Goal: Task Accomplishment & Management: Manage account settings

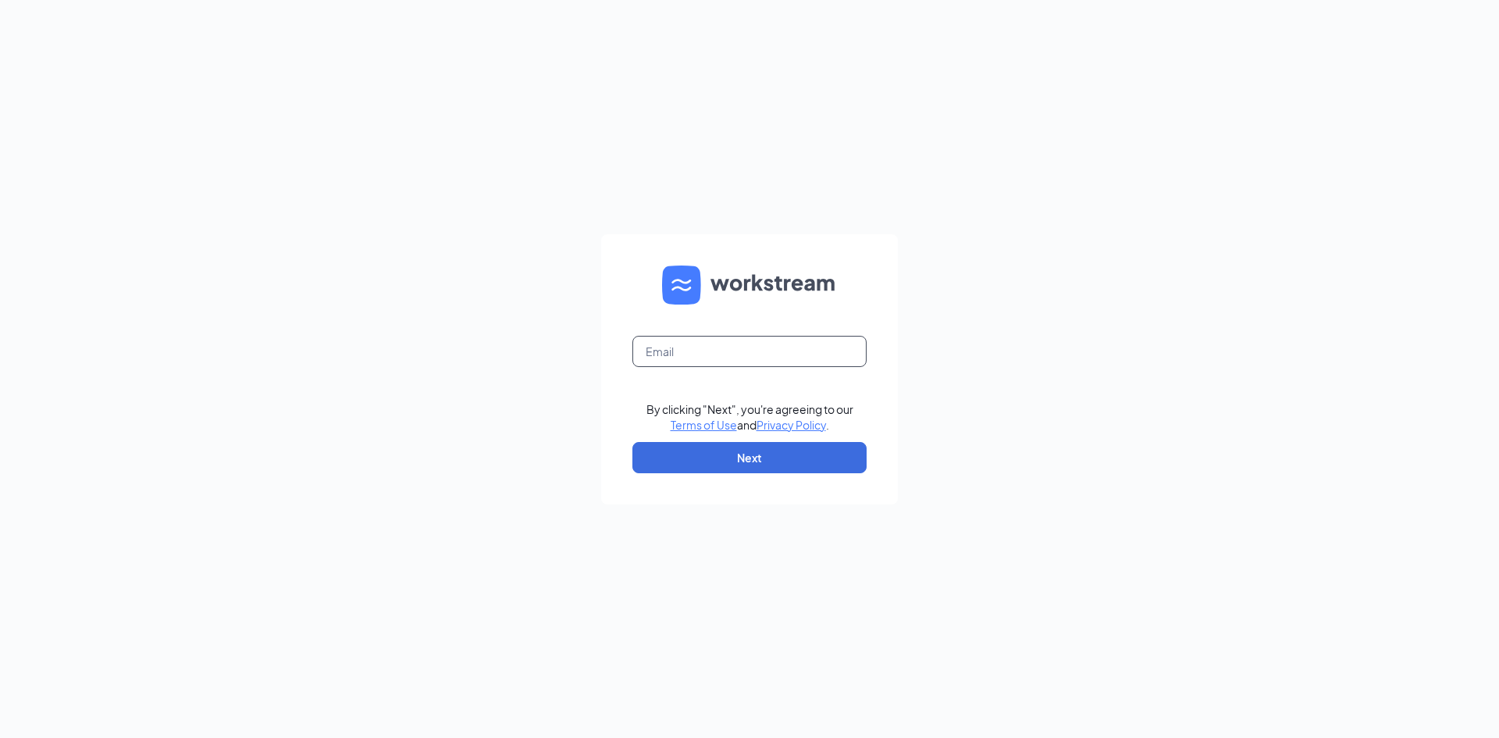
click at [663, 362] on input "text" at bounding box center [749, 351] width 234 height 31
type input "kpeeples14@gmail.com"
click at [819, 474] on form "kpeeples14@gmail.com By clicking "Next", you're agreeing to our Terms of Use an…" at bounding box center [749, 369] width 297 height 270
click at [814, 461] on button "Next" at bounding box center [749, 457] width 234 height 31
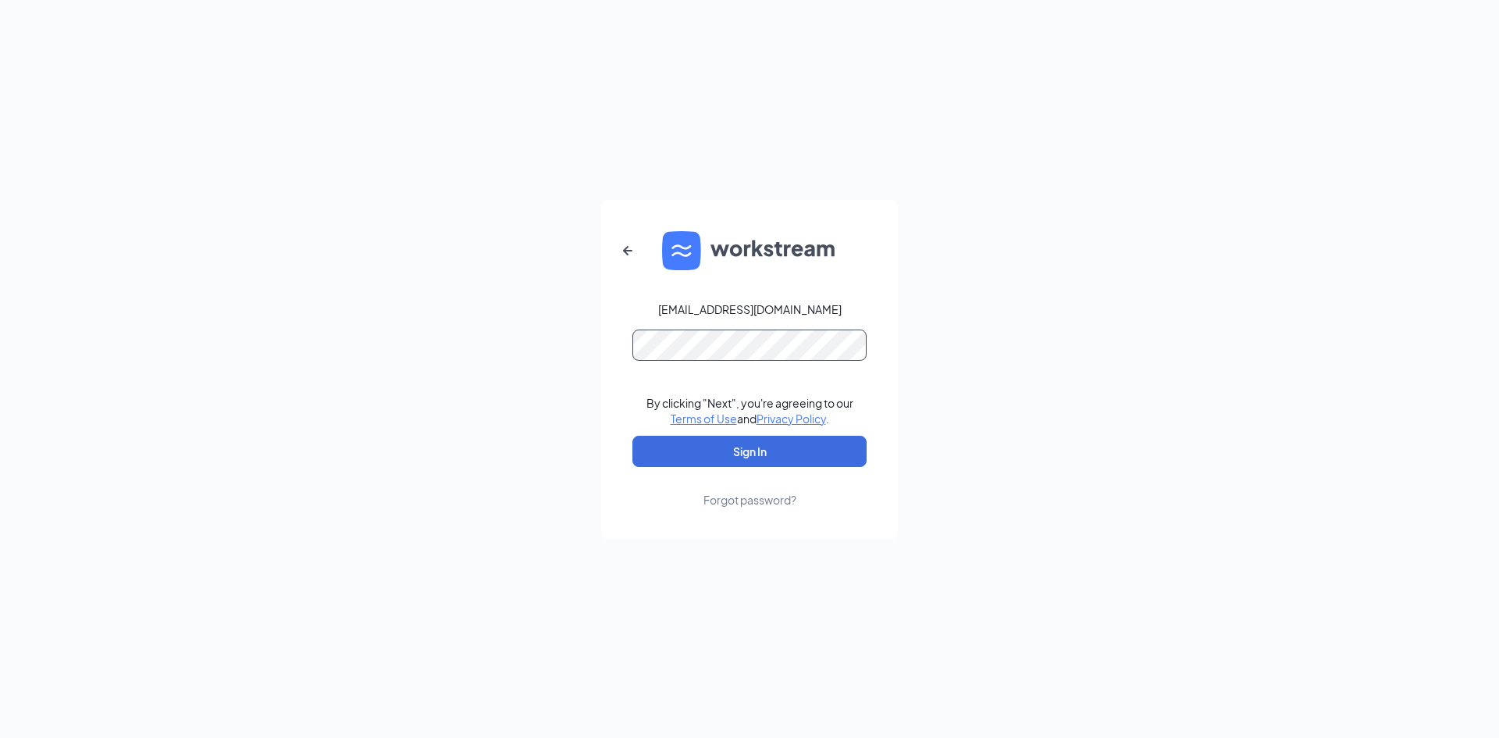
click at [632, 436] on button "Sign In" at bounding box center [749, 451] width 234 height 31
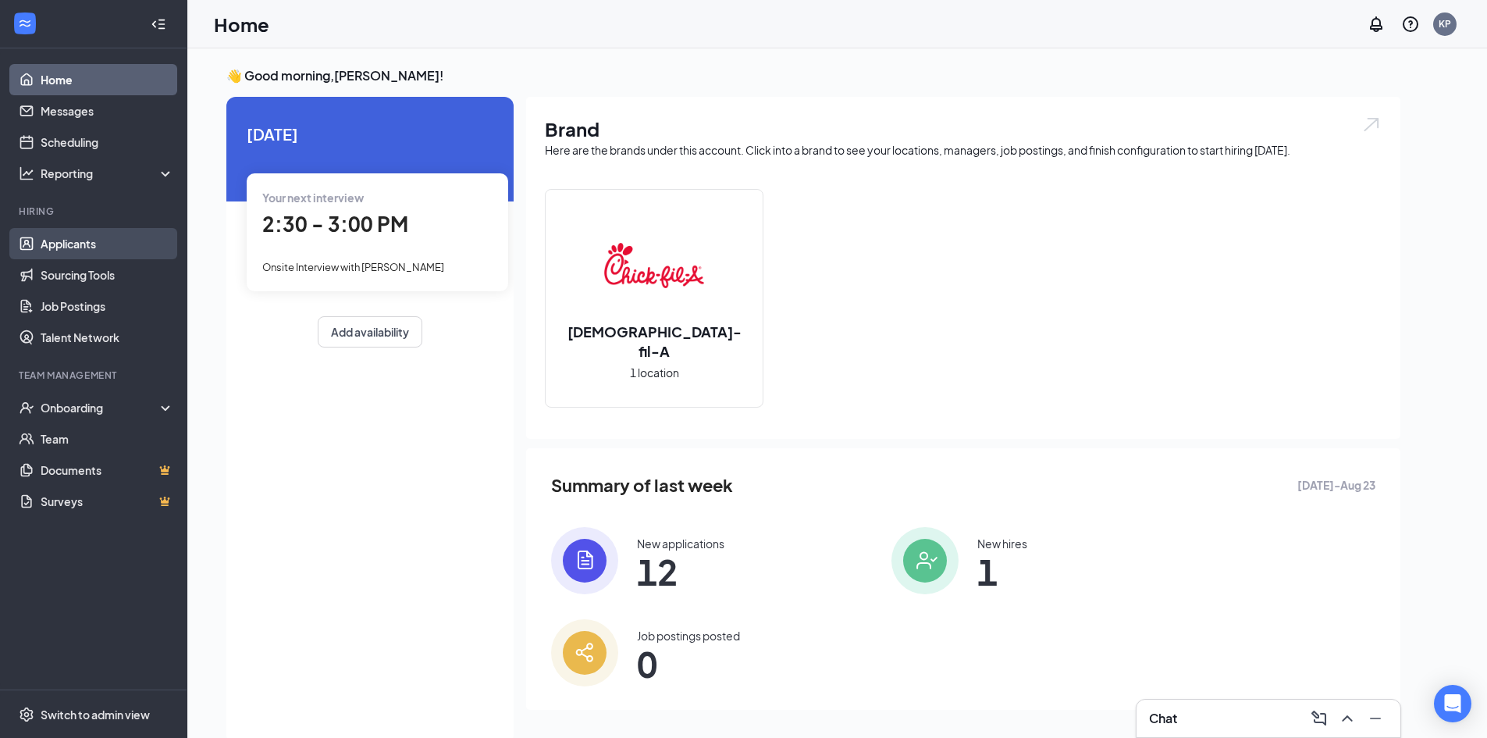
click at [70, 239] on link "Applicants" at bounding box center [107, 243] width 133 height 31
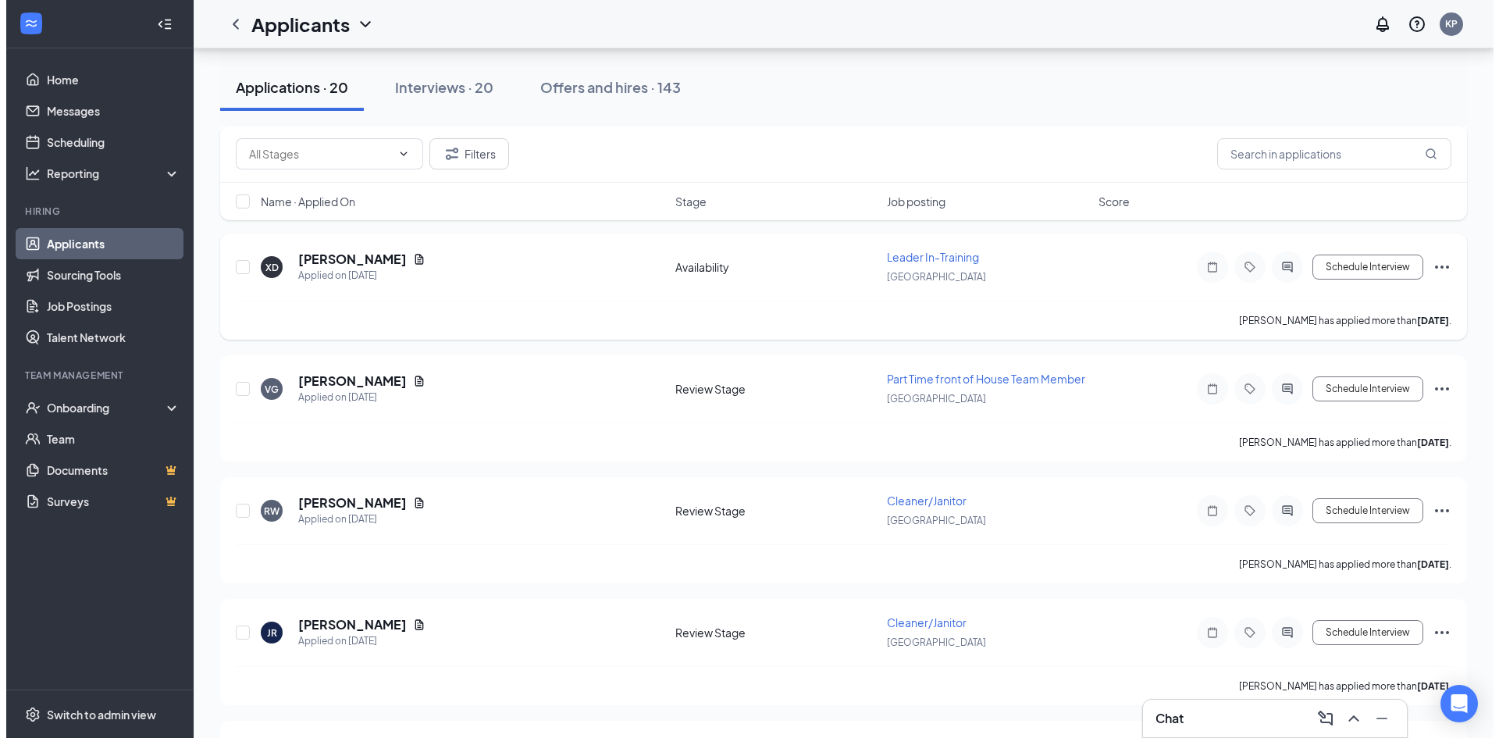
scroll to position [234, 0]
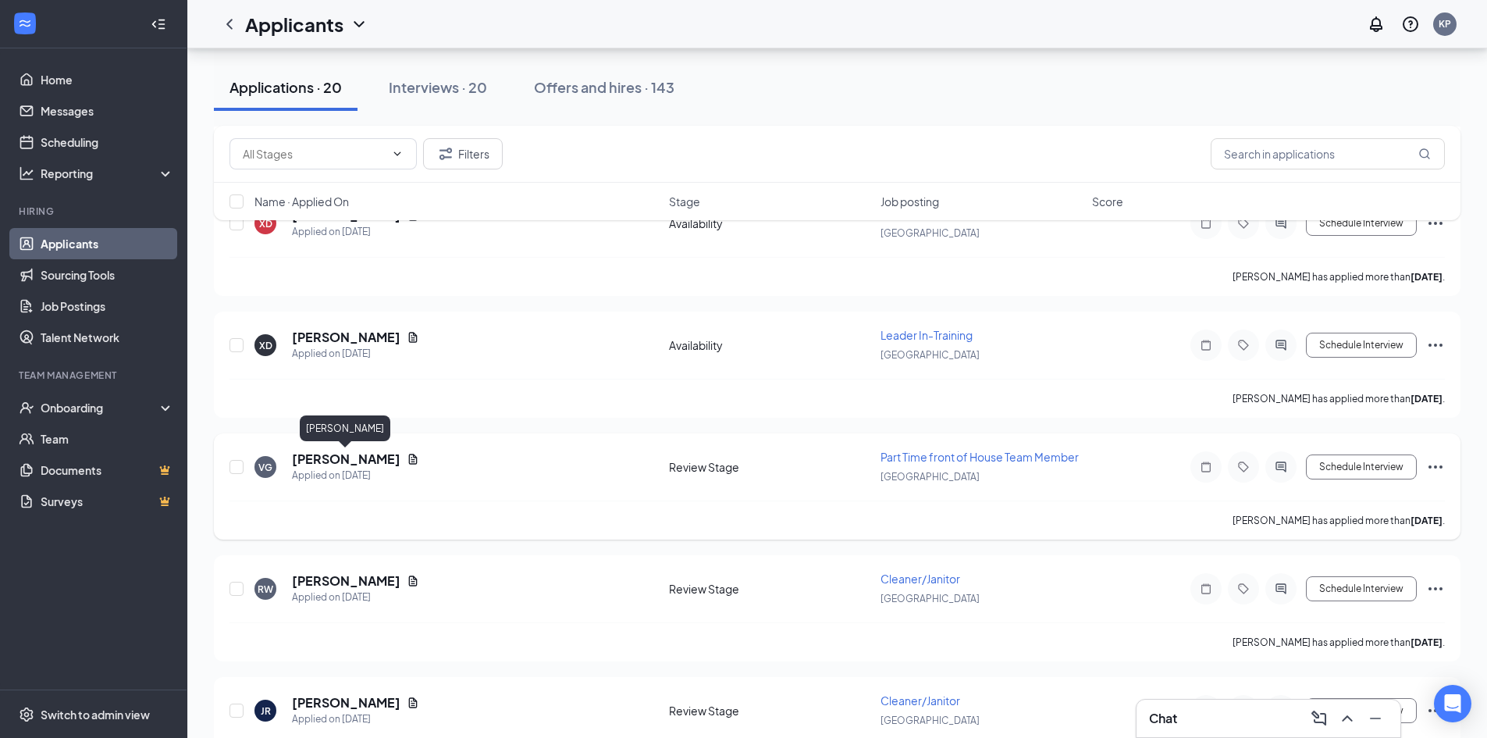
click at [333, 459] on h5 "[PERSON_NAME]" at bounding box center [346, 458] width 108 height 17
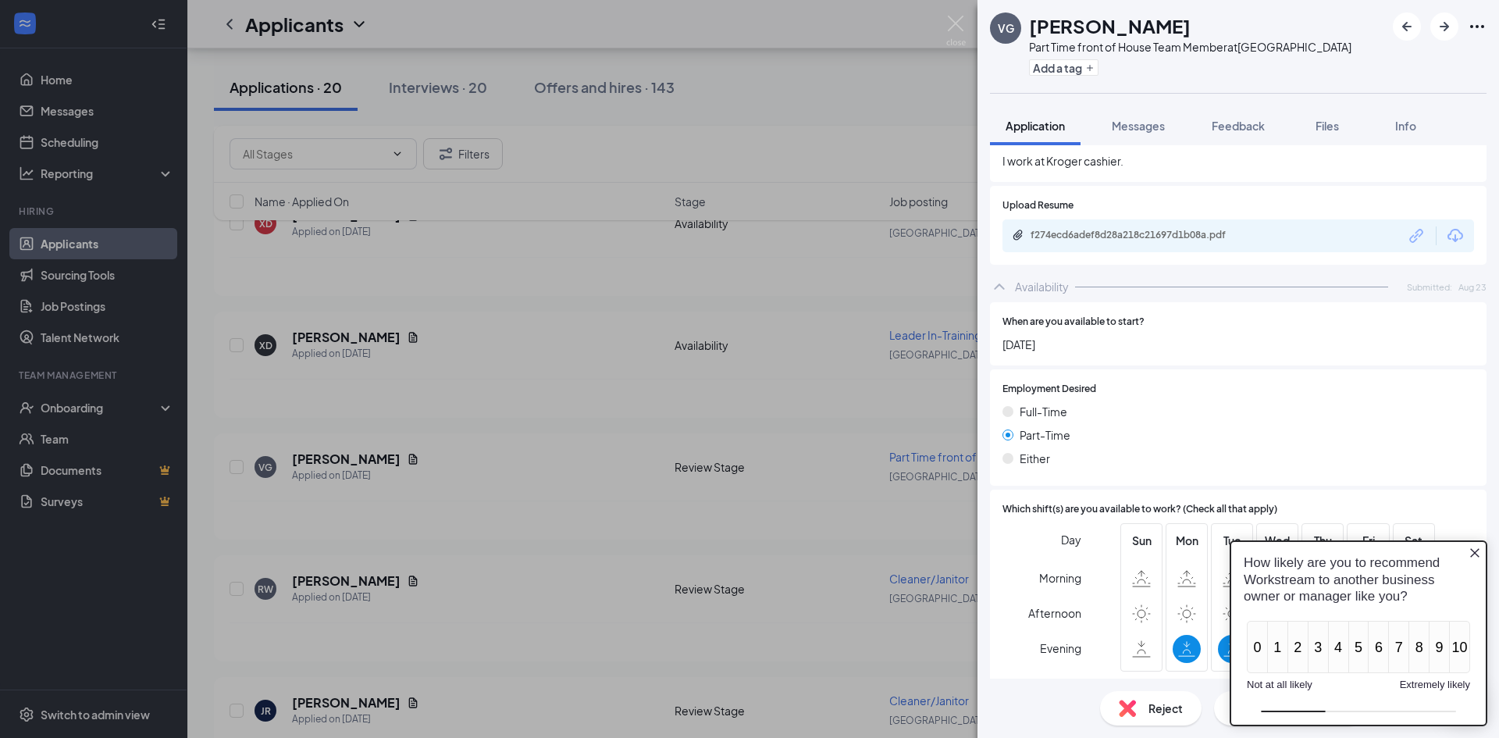
click at [1476, 555] on icon "Close button" at bounding box center [1474, 552] width 9 height 9
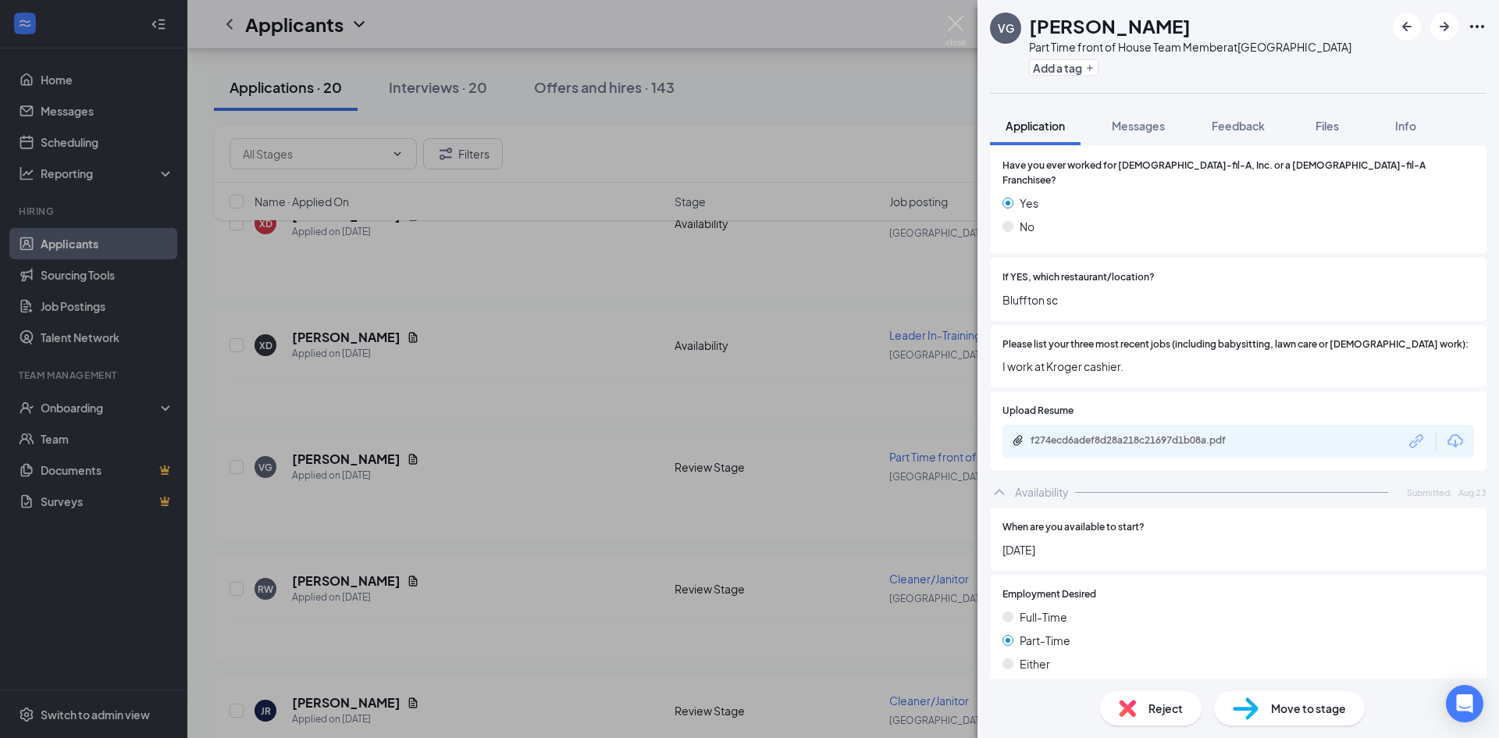
scroll to position [531, 0]
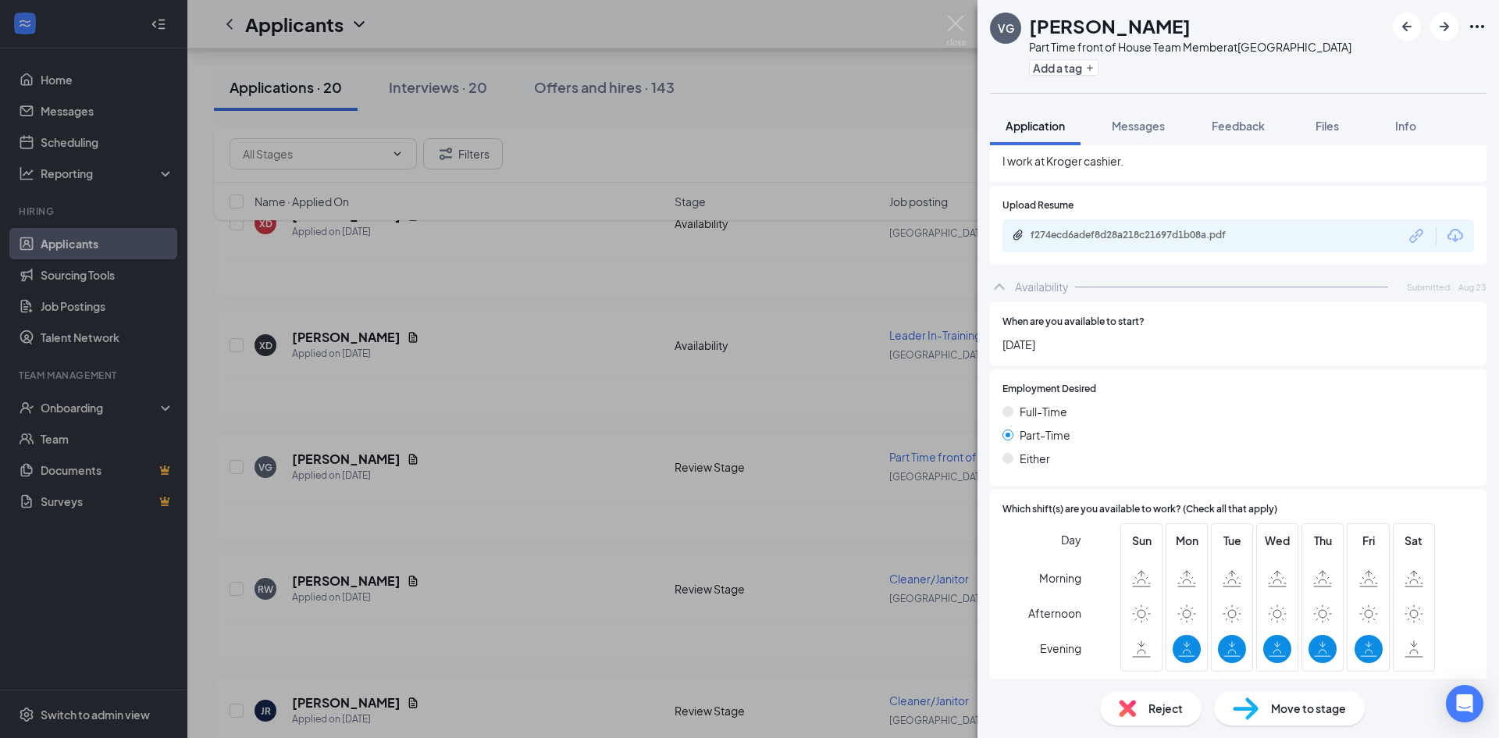
click at [1078, 229] on div "f274ecd6adef8d28a218c21697d1b08a.pdf" at bounding box center [1139, 235] width 219 height 12
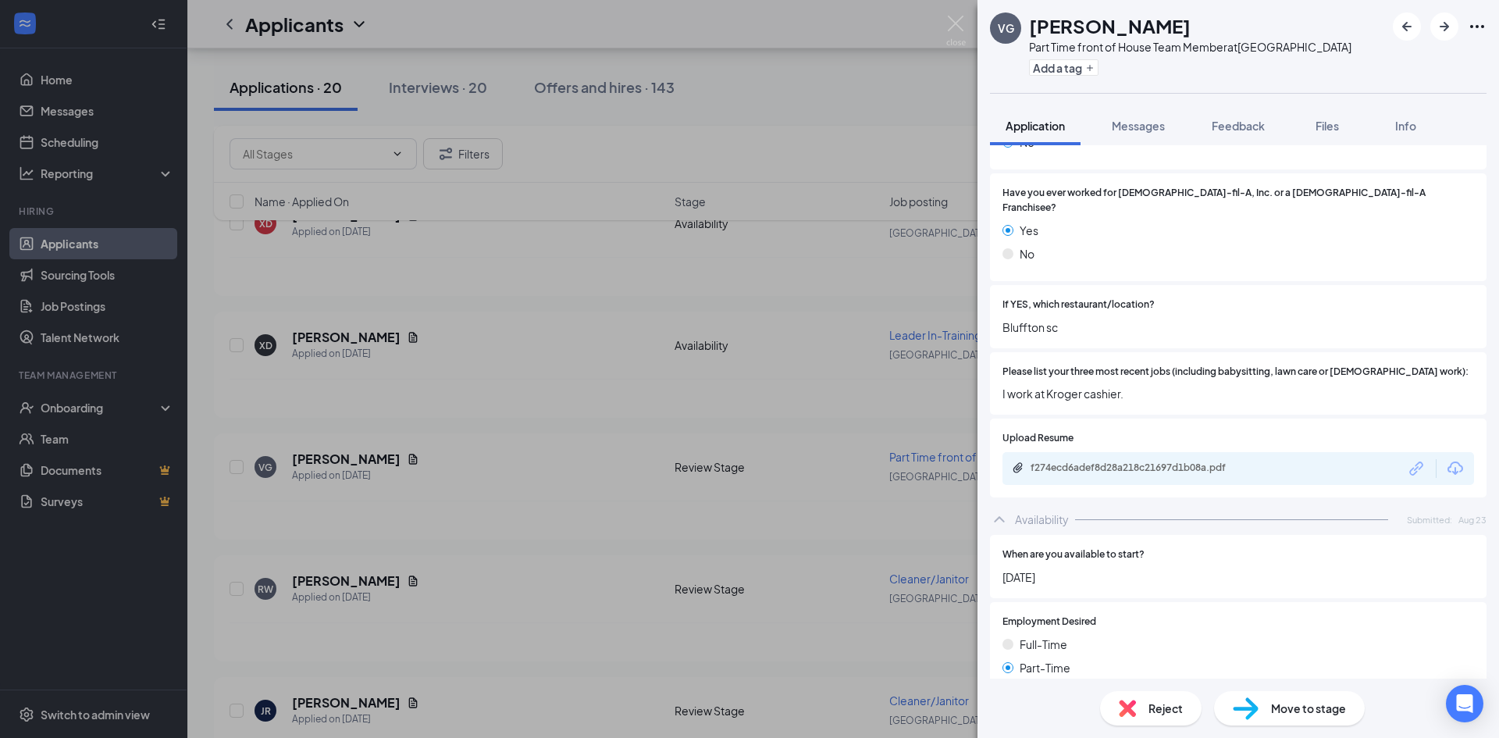
scroll to position [297, 0]
click at [1190, 463] on div "f274ecd6adef8d28a218c21697d1b08a.pdf" at bounding box center [1138, 470] width 253 height 15
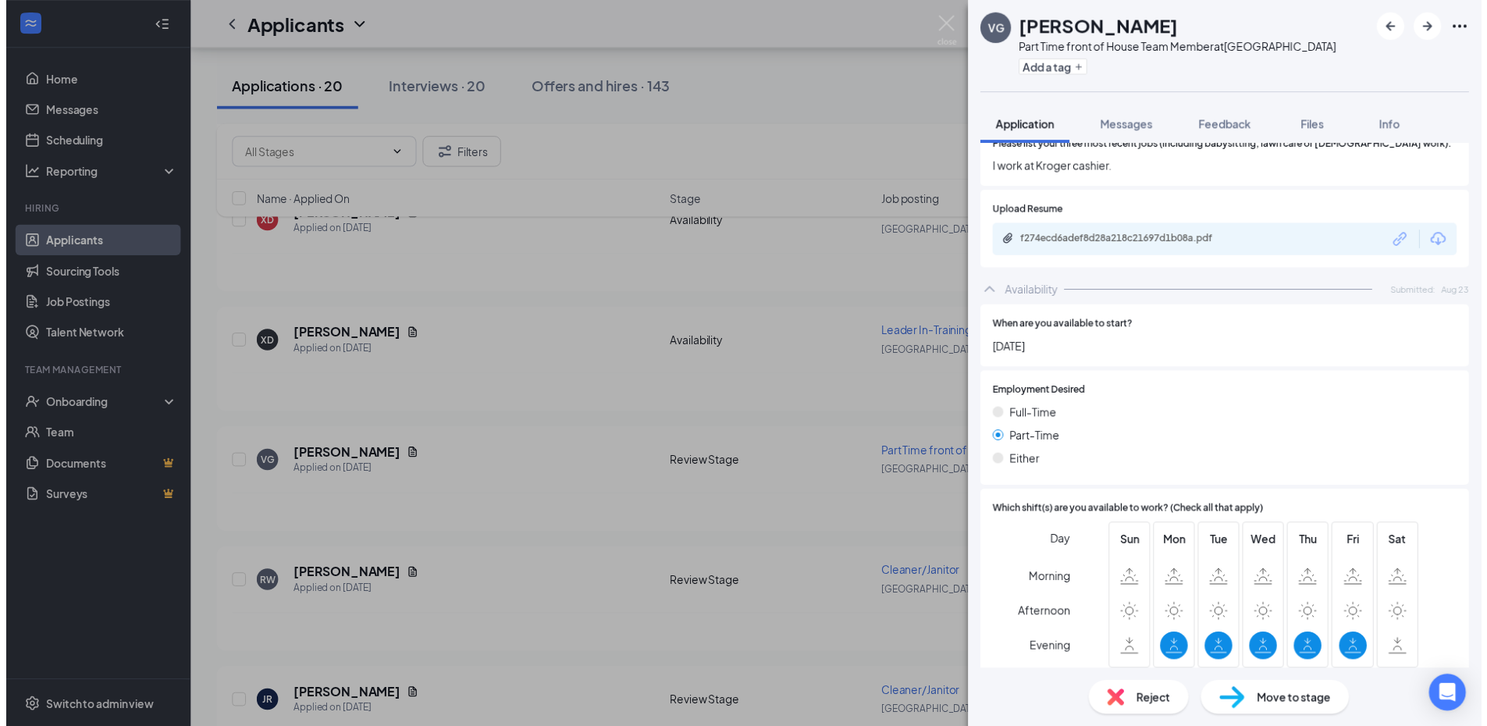
scroll to position [531, 0]
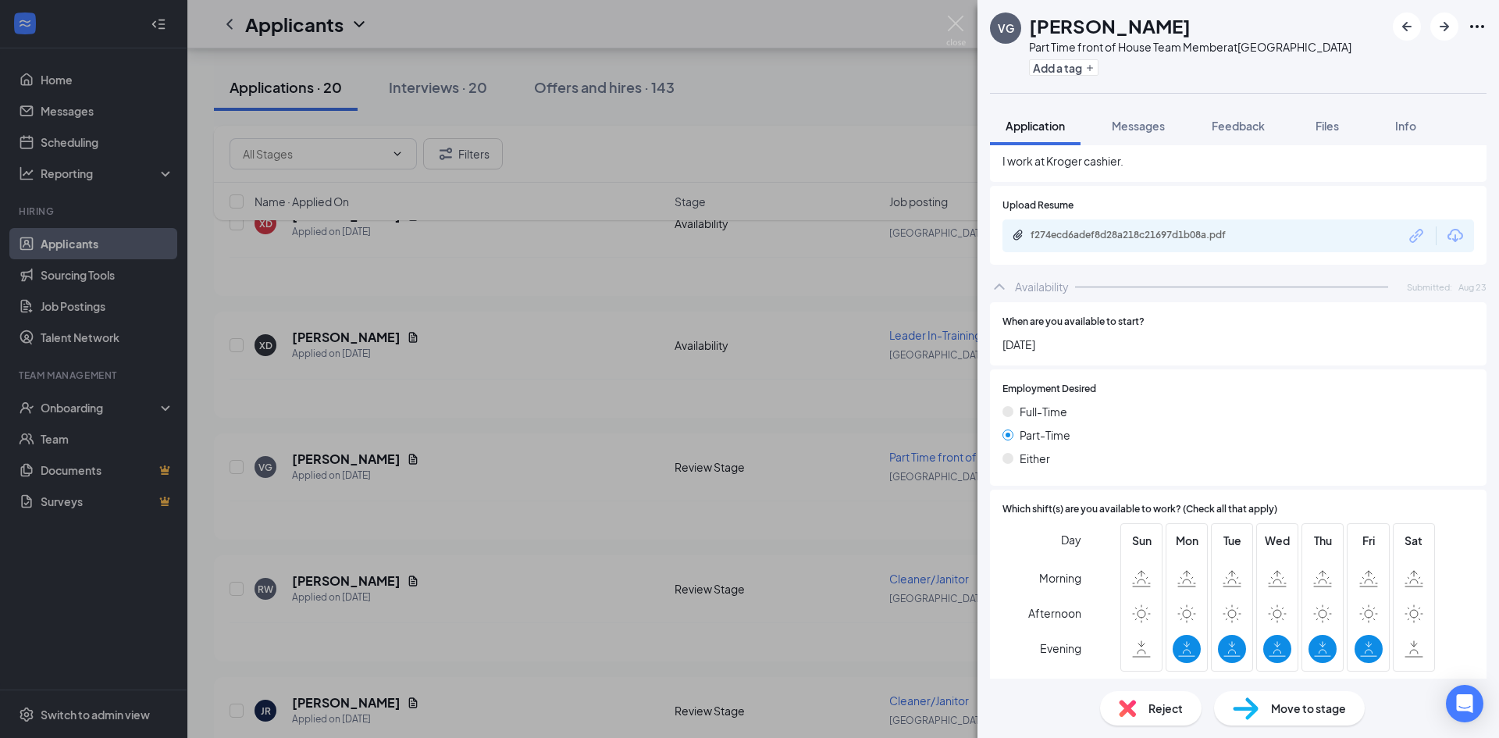
click at [452, 596] on div "VG [PERSON_NAME] Part Time front of House Team Member at Beaufort Add a tag App…" at bounding box center [749, 369] width 1499 height 738
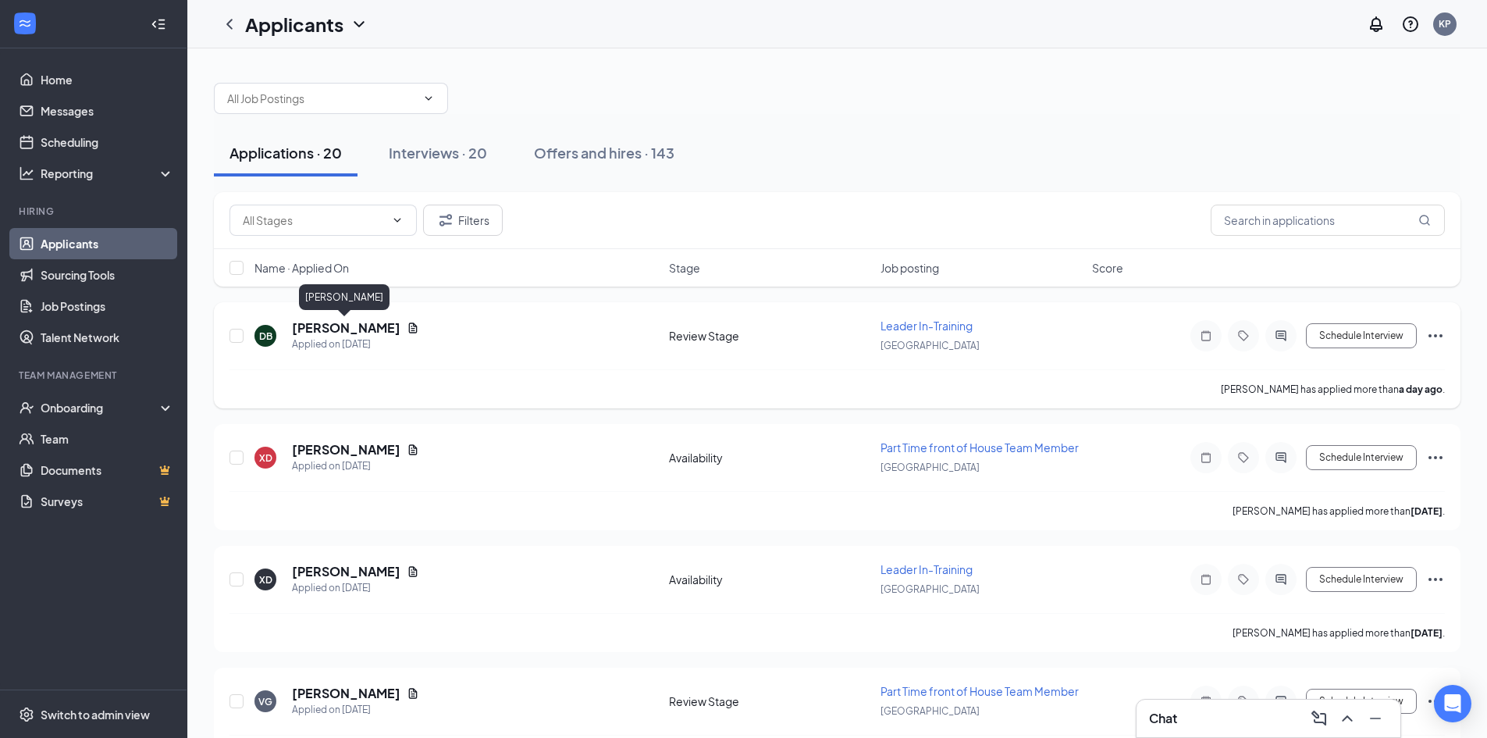
click at [338, 325] on h5 "[PERSON_NAME]" at bounding box center [346, 327] width 108 height 17
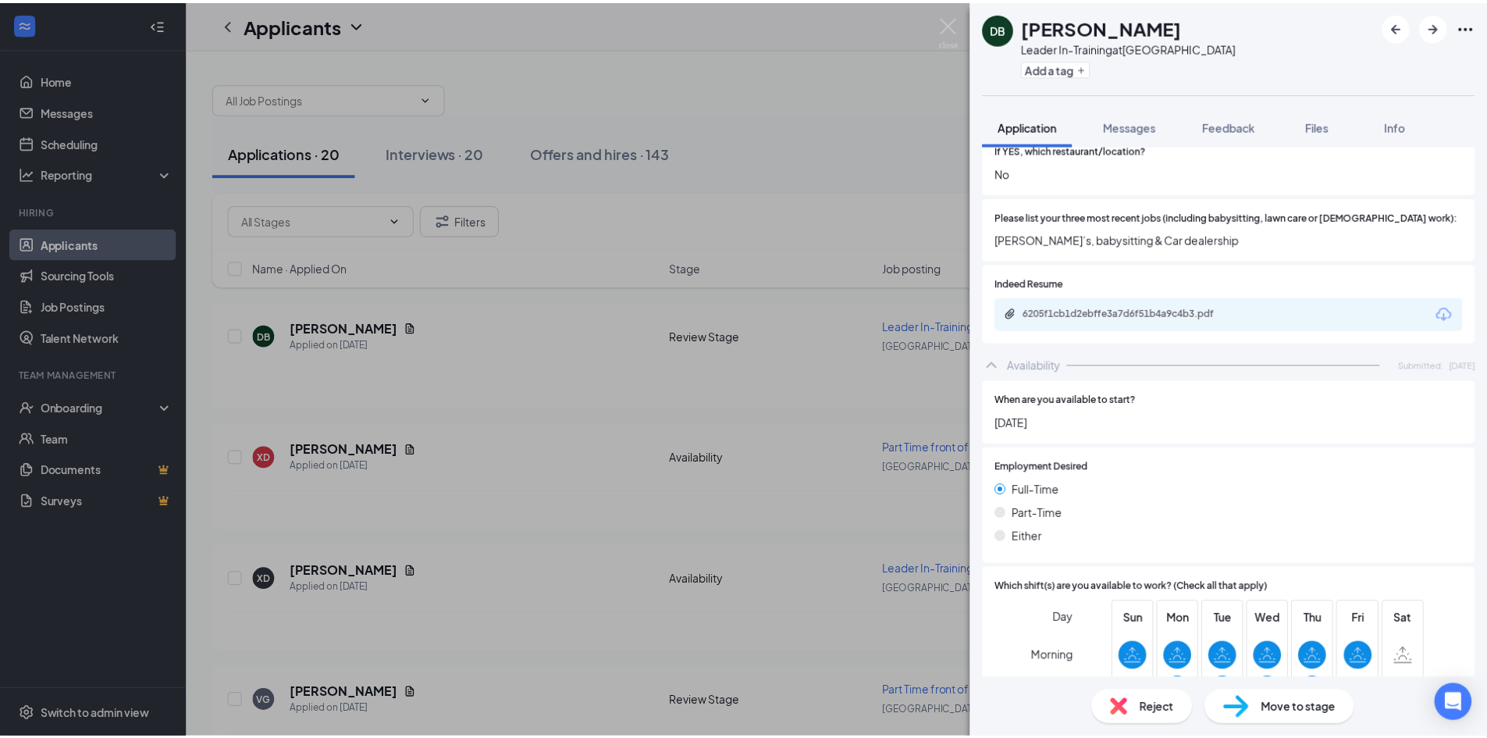
scroll to position [375, 0]
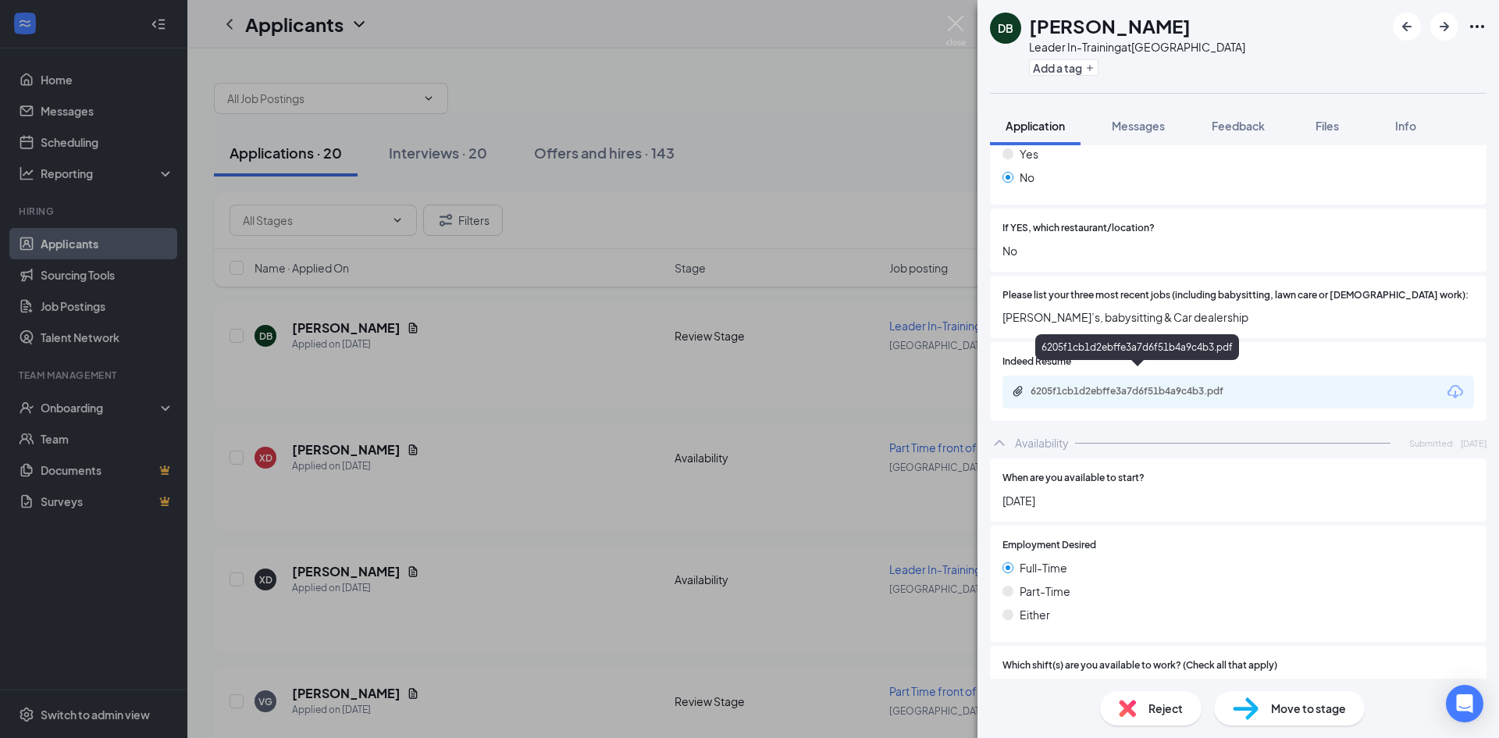
click at [1144, 385] on div "6205f1cb1d2ebffe3a7d6f51b4a9c4b3.pdf" at bounding box center [1139, 391] width 219 height 12
click at [805, 147] on div "DB [PERSON_NAME] Leader In-Training at [GEOGRAPHIC_DATA] Add a tag Application …" at bounding box center [749, 369] width 1499 height 738
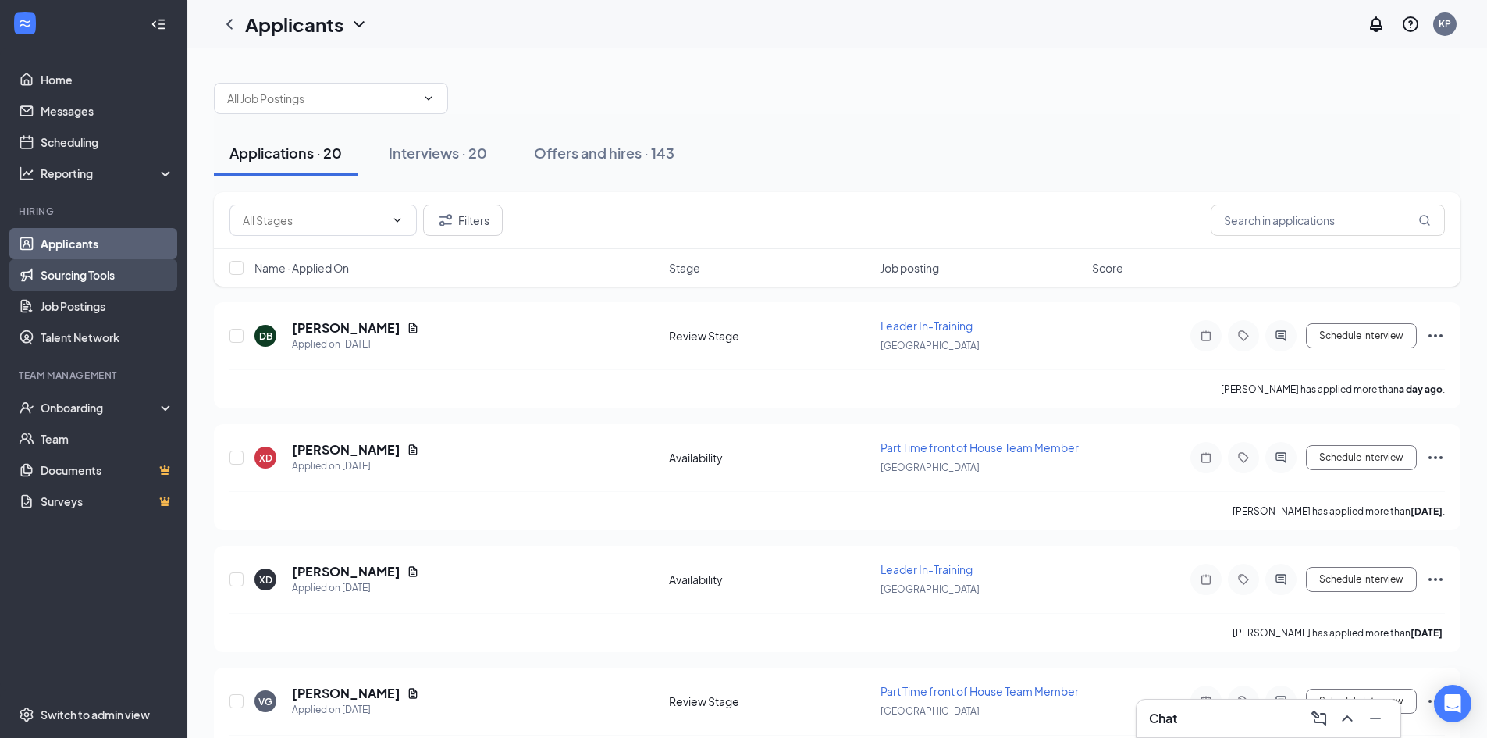
click at [87, 278] on link "Sourcing Tools" at bounding box center [107, 274] width 133 height 31
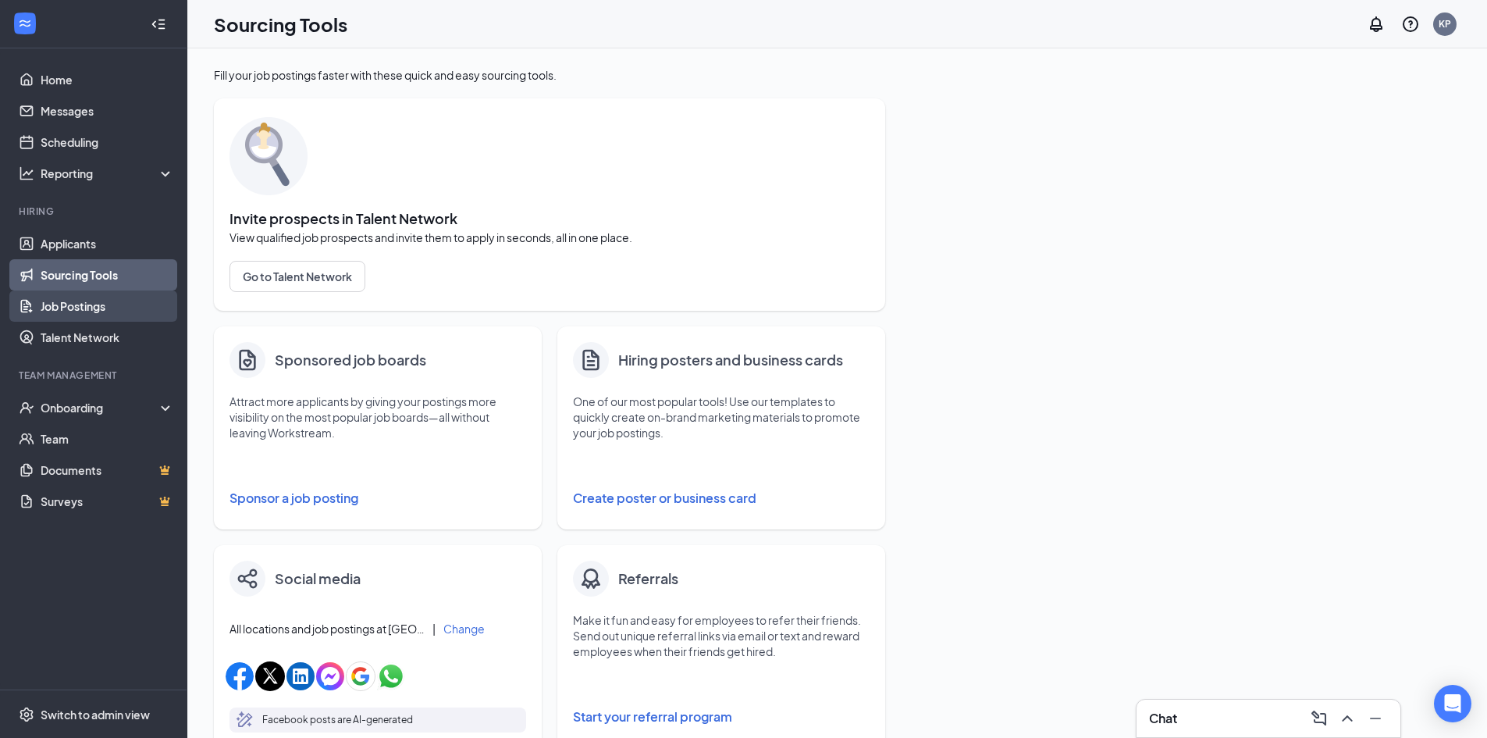
click at [87, 310] on link "Job Postings" at bounding box center [107, 305] width 133 height 31
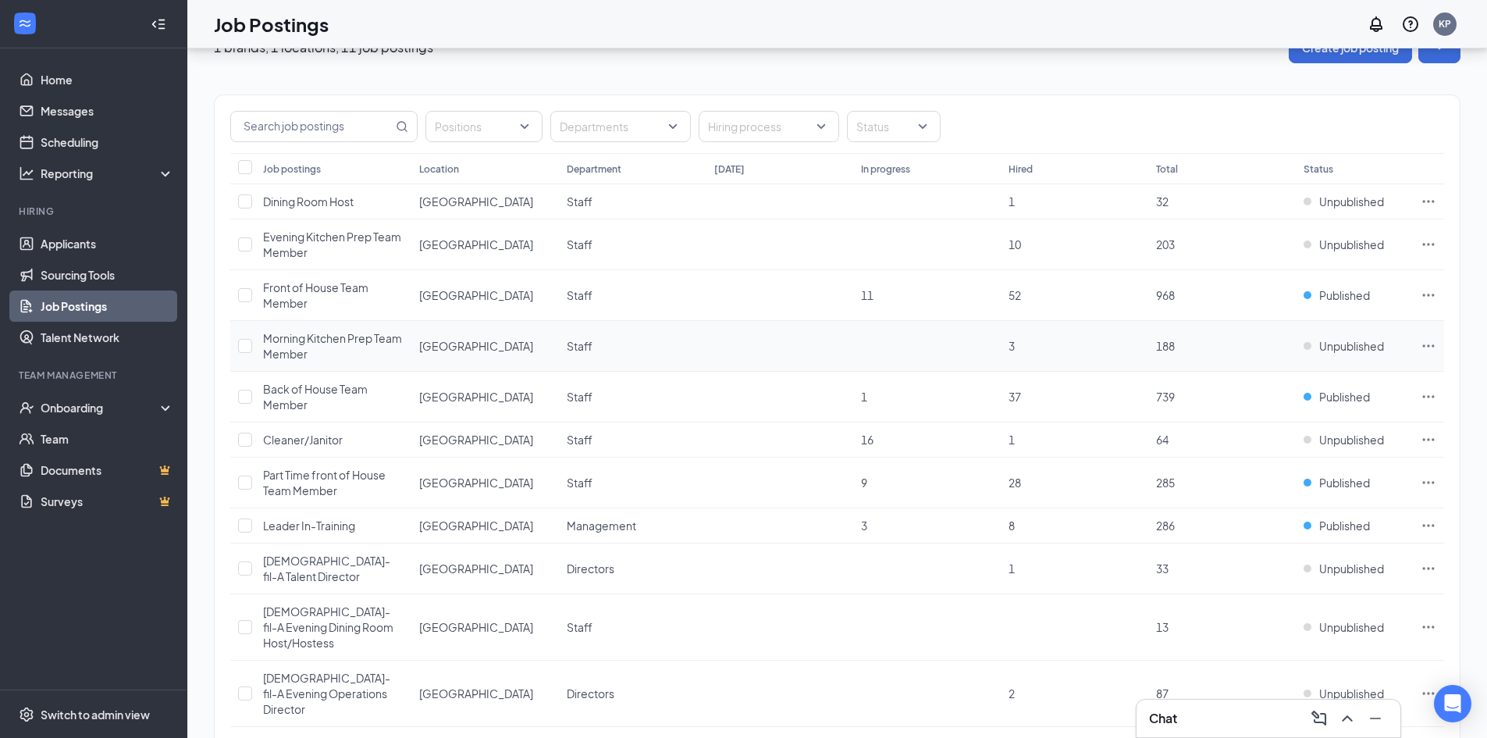
scroll to position [64, 0]
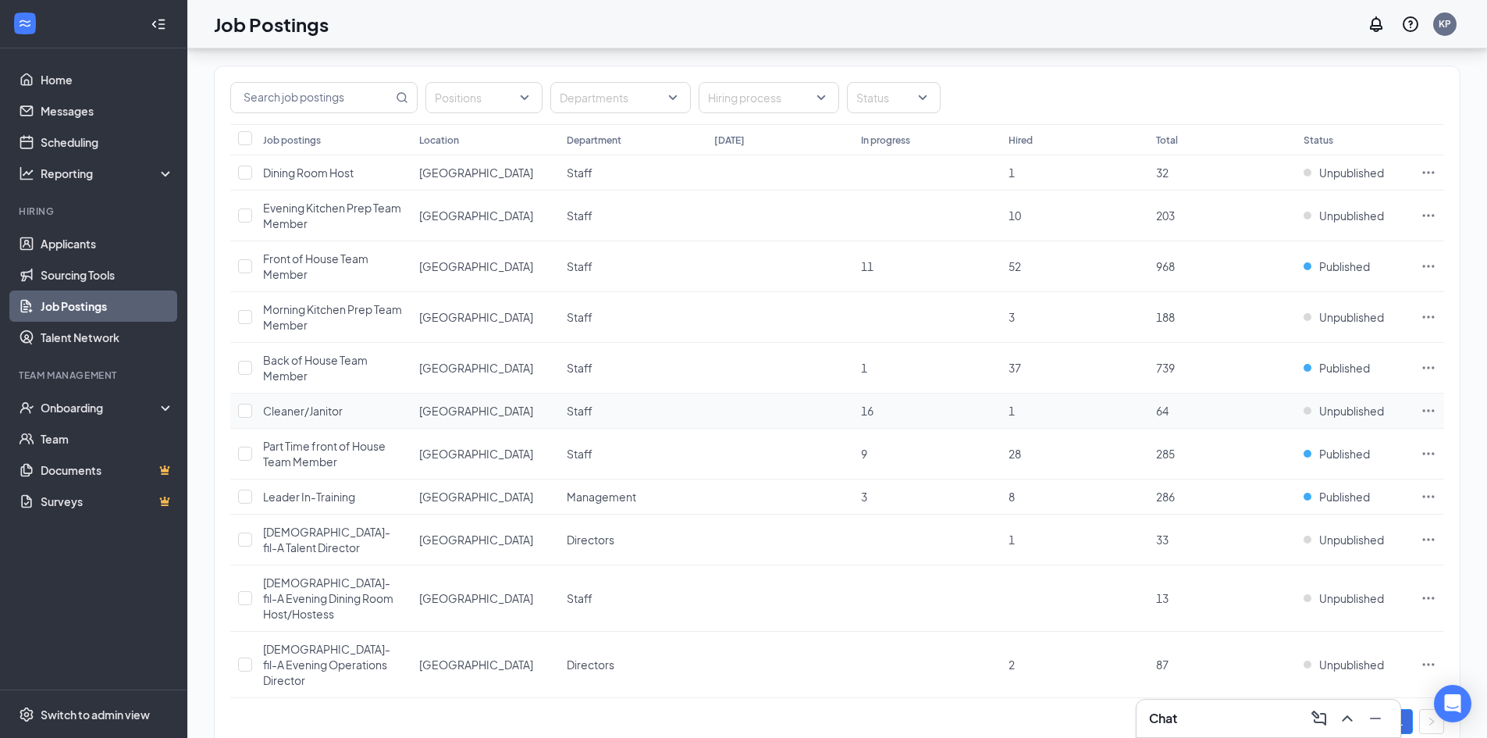
click at [1424, 407] on icon "Ellipses" at bounding box center [1429, 411] width 16 height 16
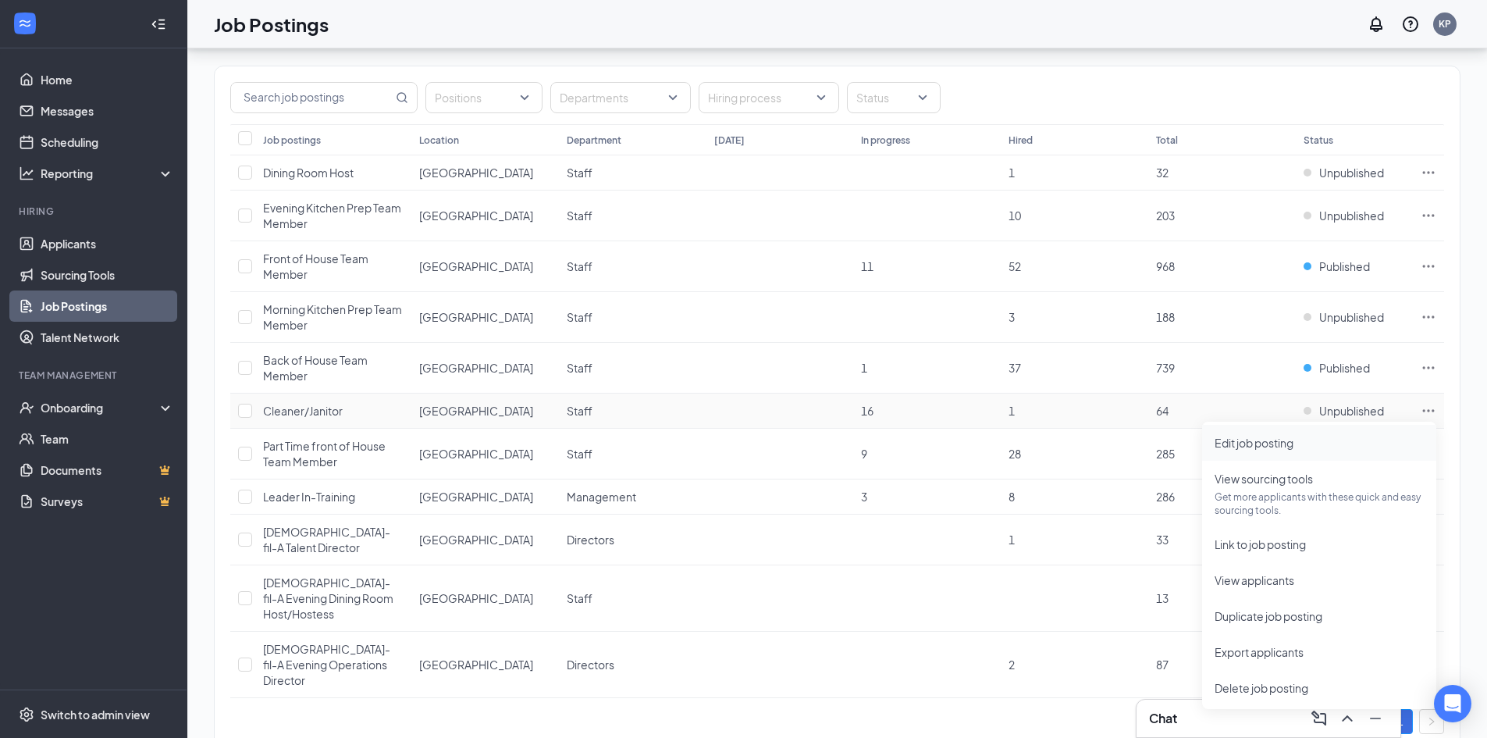
click at [1299, 443] on span "Edit job posting" at bounding box center [1318, 442] width 209 height 17
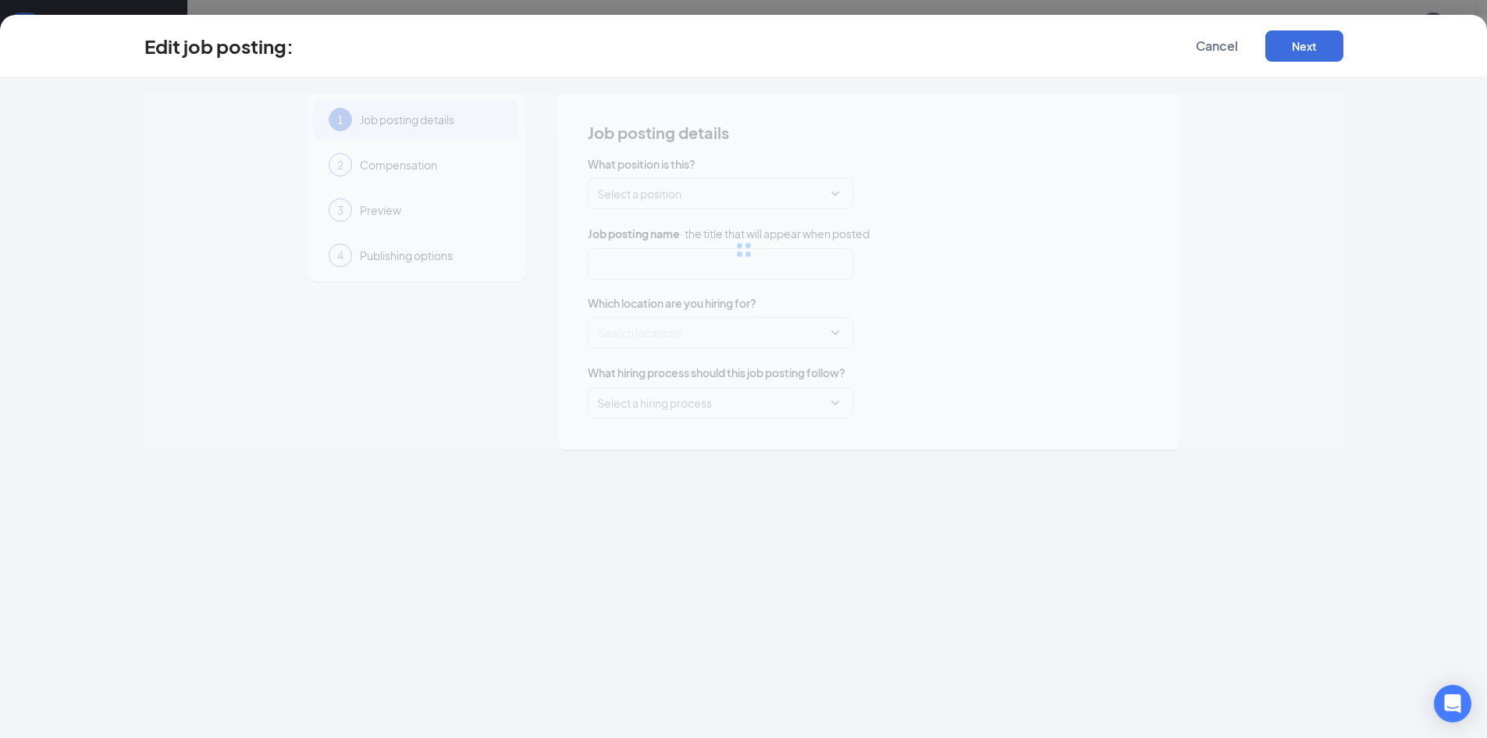
type input "Cleaner/Janitor"
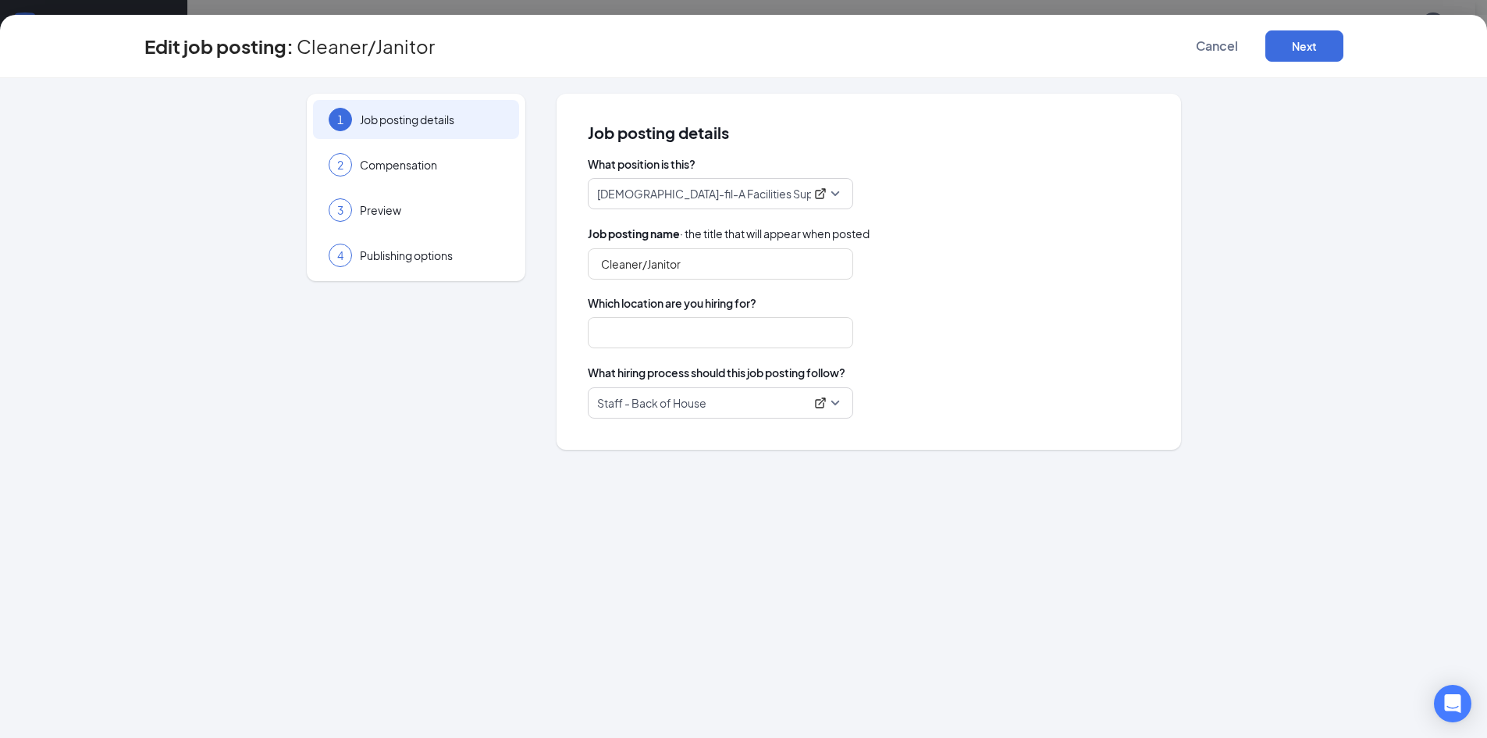
type input "[GEOGRAPHIC_DATA]"
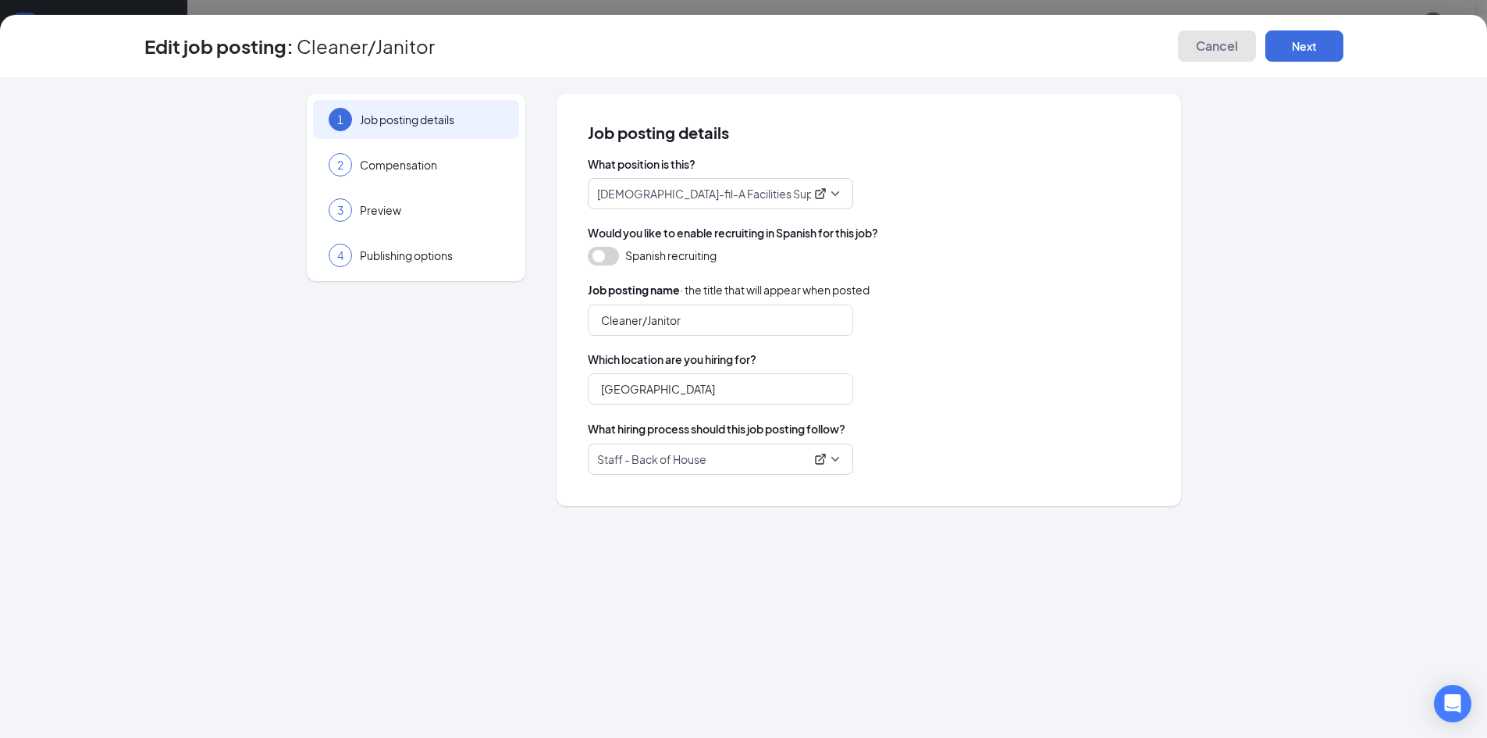
drag, startPoint x: 1207, startPoint y: 52, endPoint x: 1216, endPoint y: 87, distance: 36.2
click at [1208, 52] on span "Cancel" at bounding box center [1217, 46] width 42 height 16
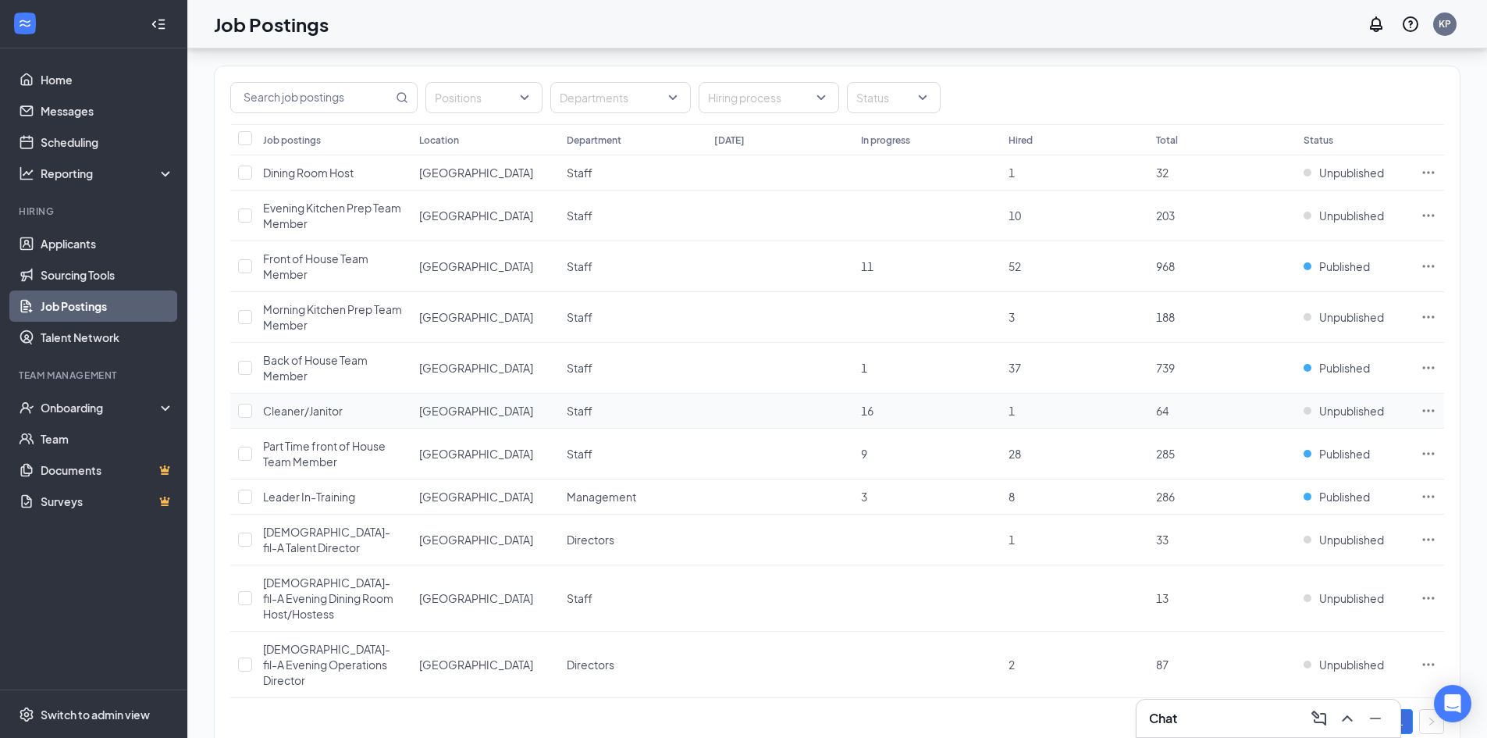
click at [1427, 406] on icon "Ellipses" at bounding box center [1429, 411] width 16 height 16
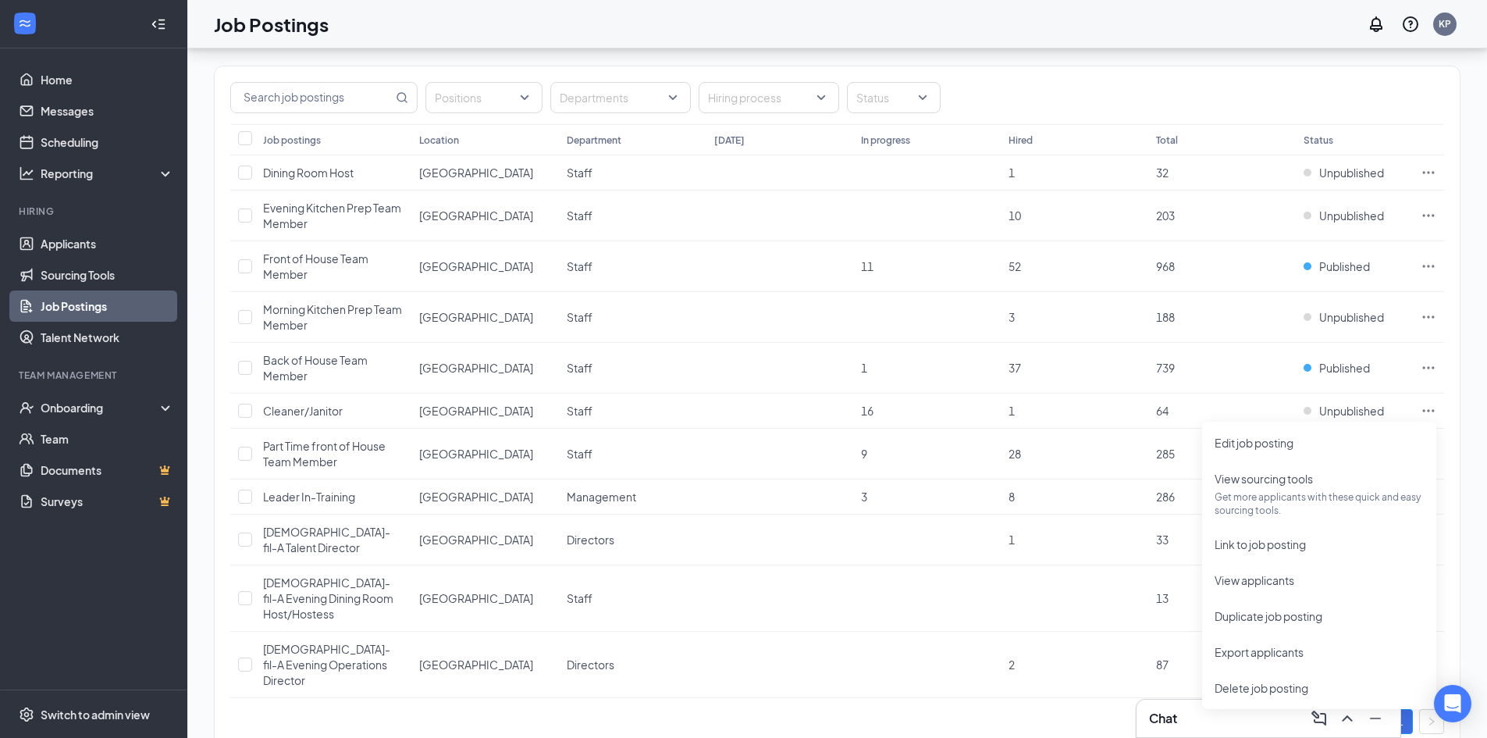
click at [1008, 67] on div "Positions Departments Hiring process Status" at bounding box center [837, 95] width 1245 height 58
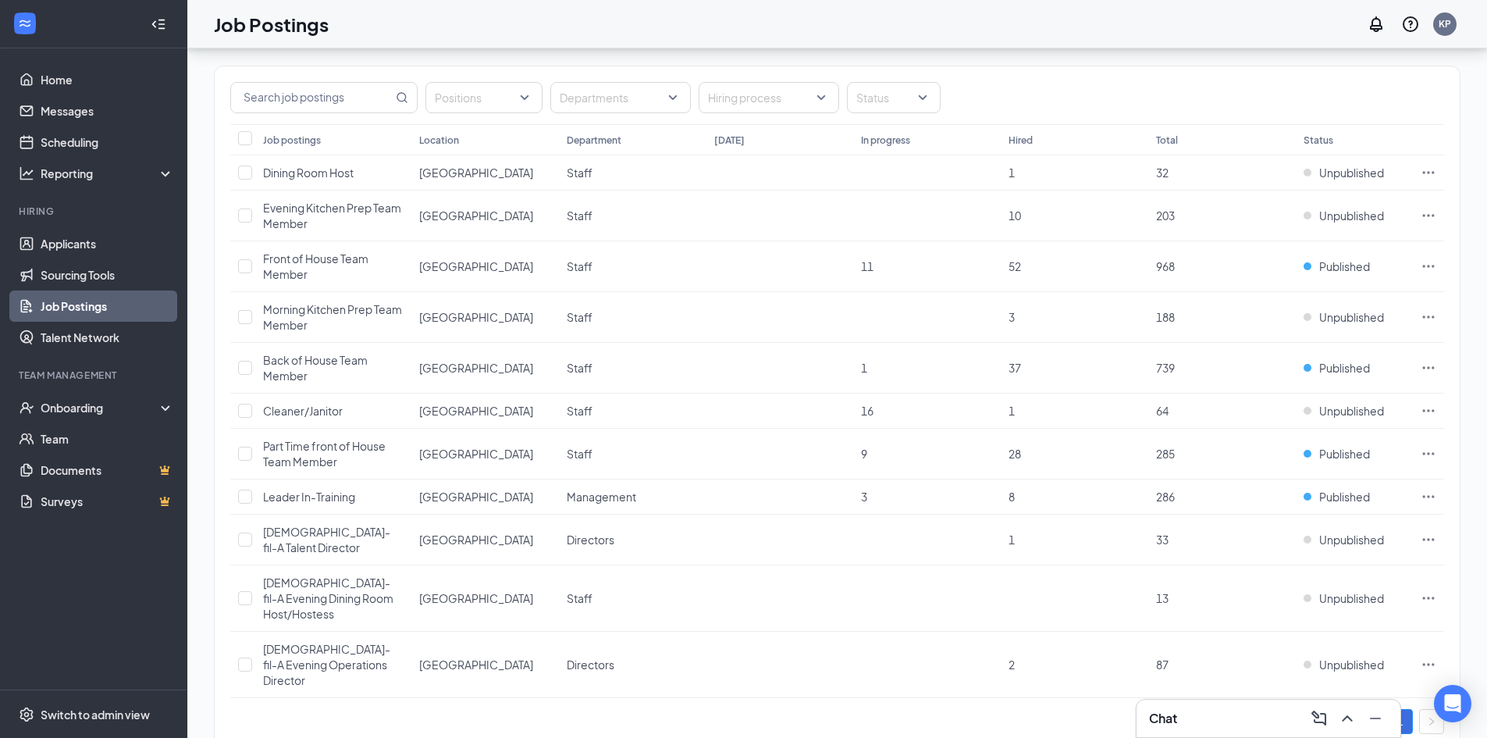
click at [1094, 61] on div "Positions Departments Hiring process Status Job postings Location Department [D…" at bounding box center [837, 399] width 1246 height 731
click at [1422, 413] on icon "Ellipses" at bounding box center [1429, 411] width 16 height 16
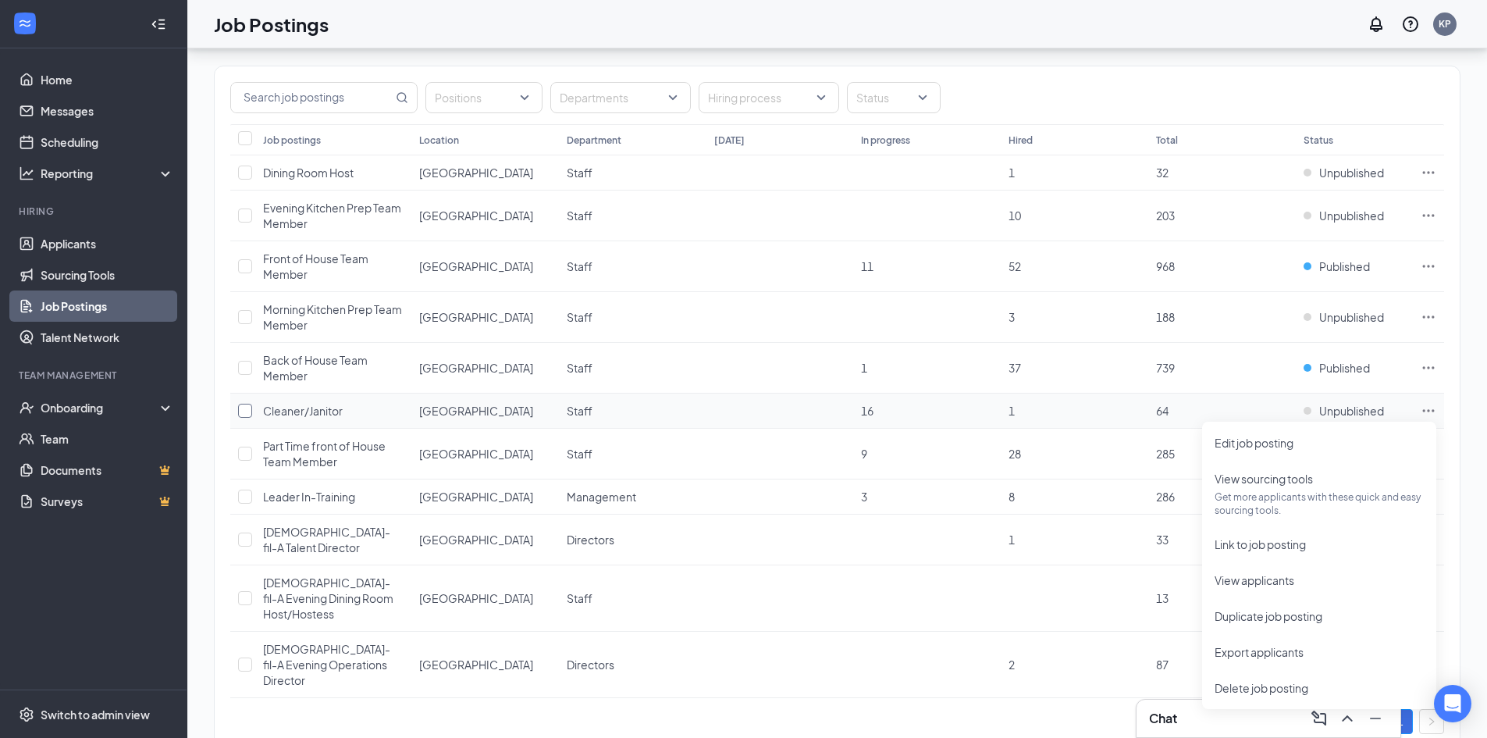
click at [240, 411] on input "checkbox" at bounding box center [245, 411] width 14 height 14
checkbox input "true"
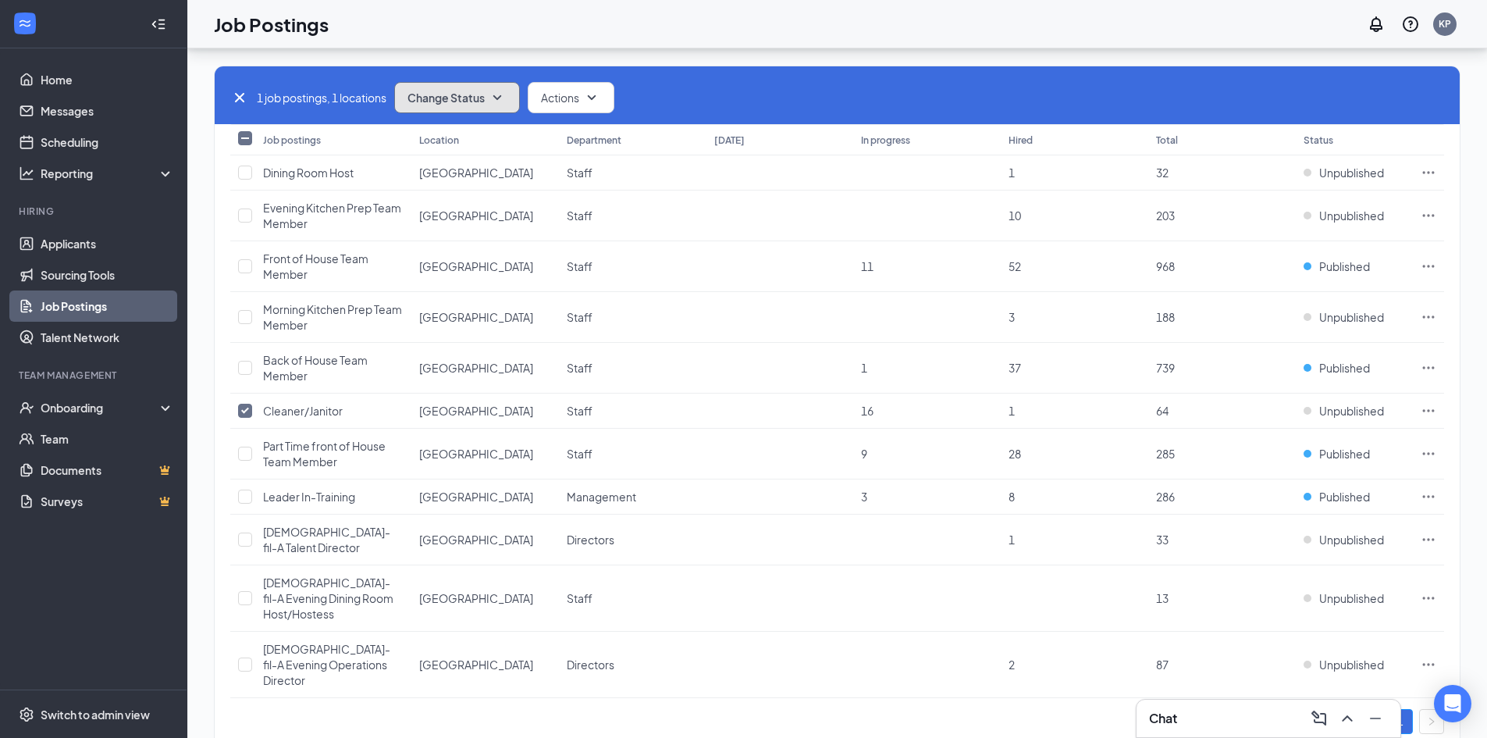
click at [476, 108] on button "Change Status" at bounding box center [457, 97] width 126 height 31
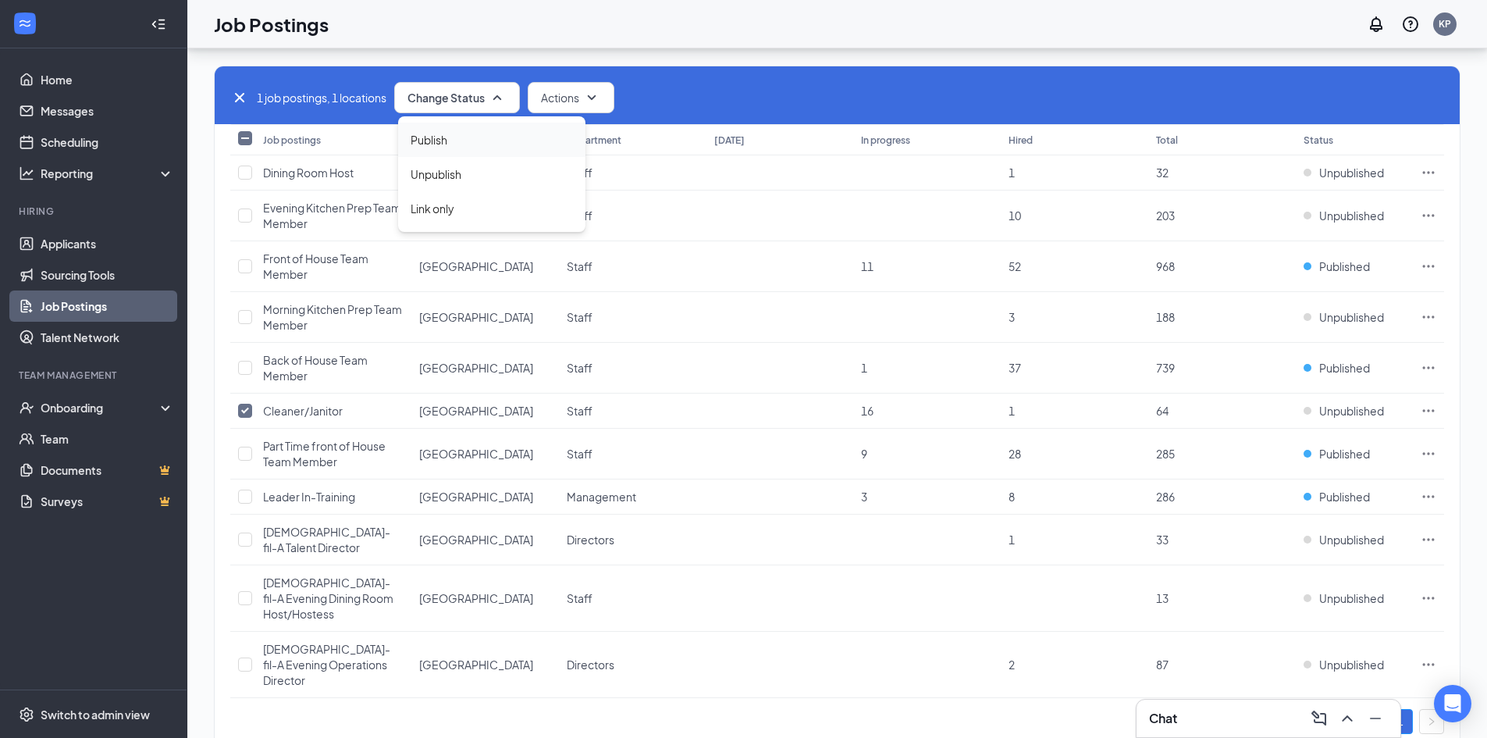
click at [484, 138] on div "Publish" at bounding box center [491, 140] width 187 height 34
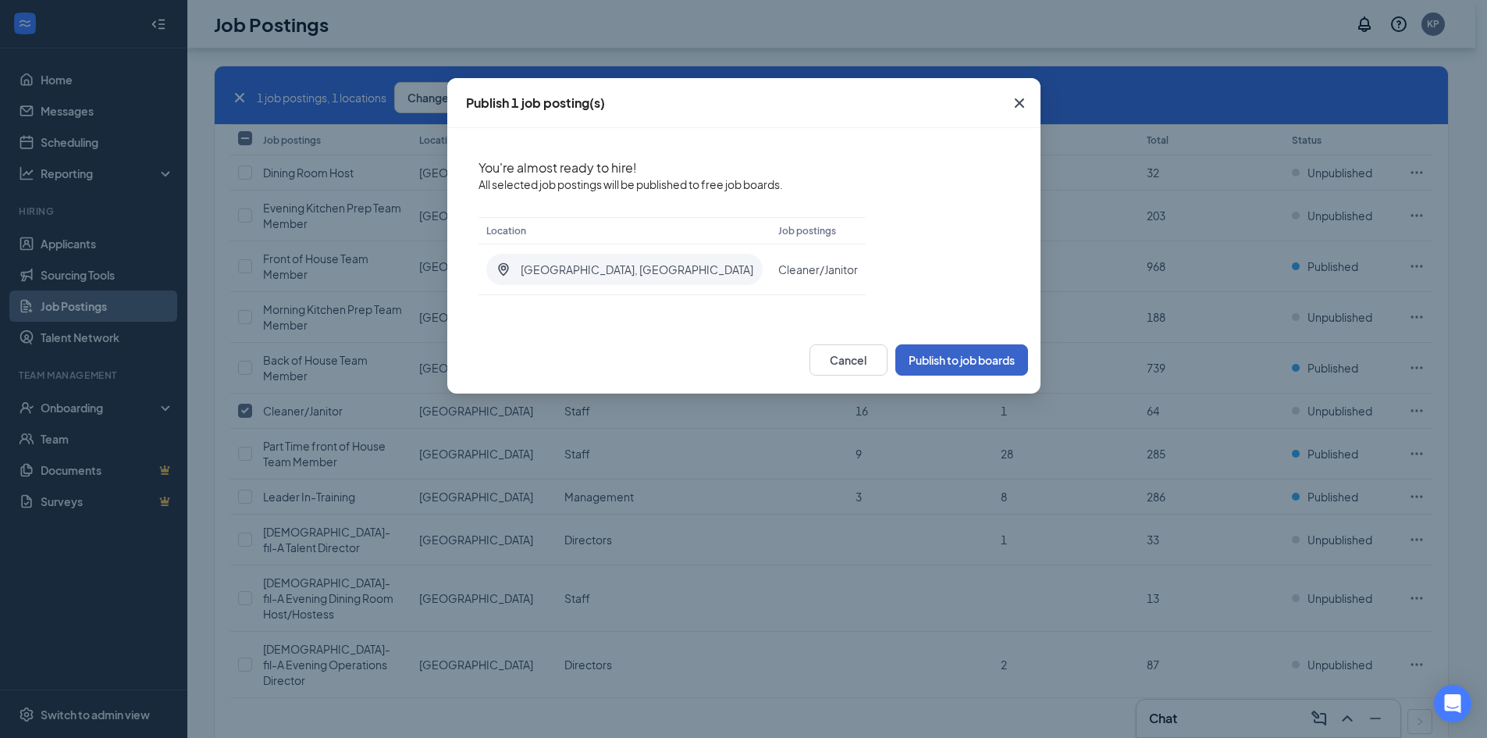
click at [988, 362] on button "Publish to job boards" at bounding box center [961, 359] width 133 height 31
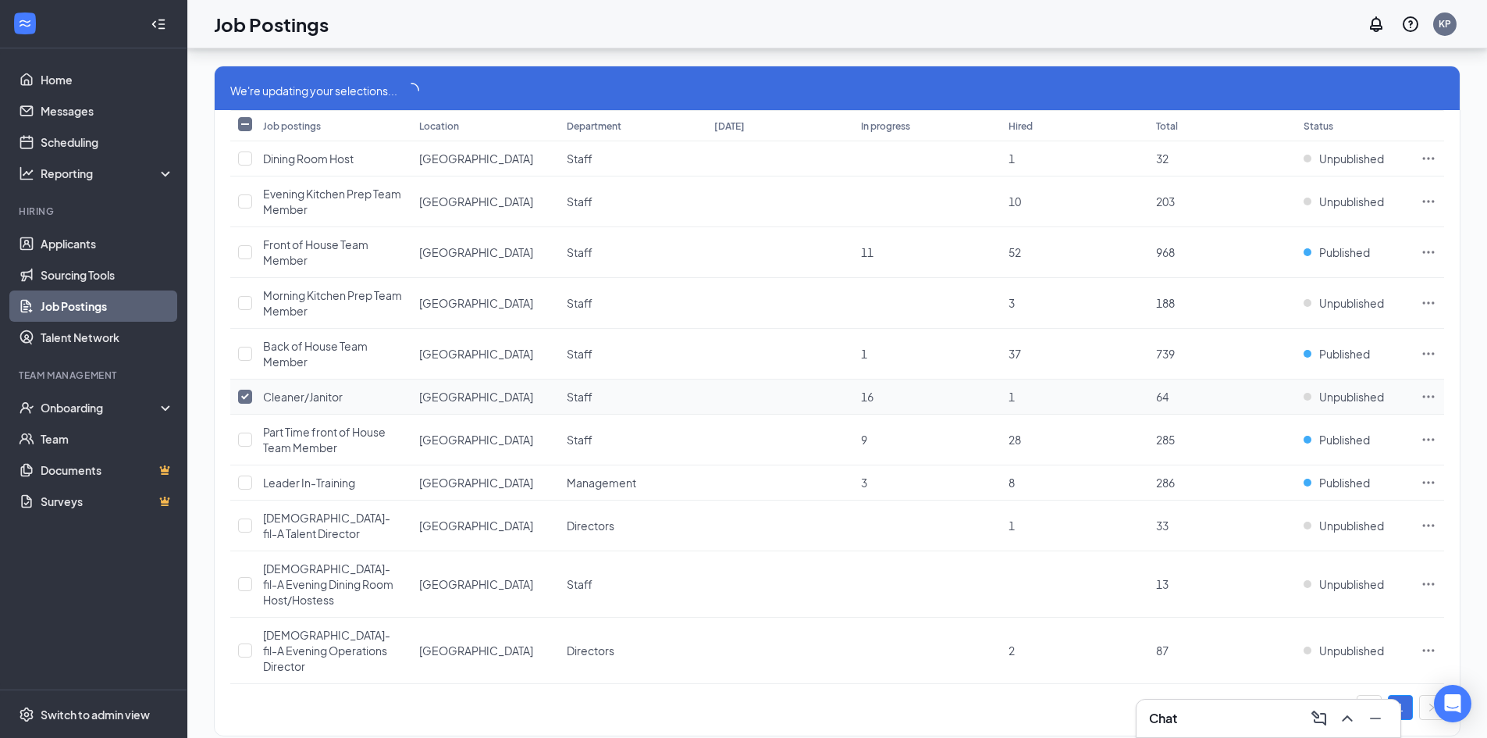
scroll to position [50, 0]
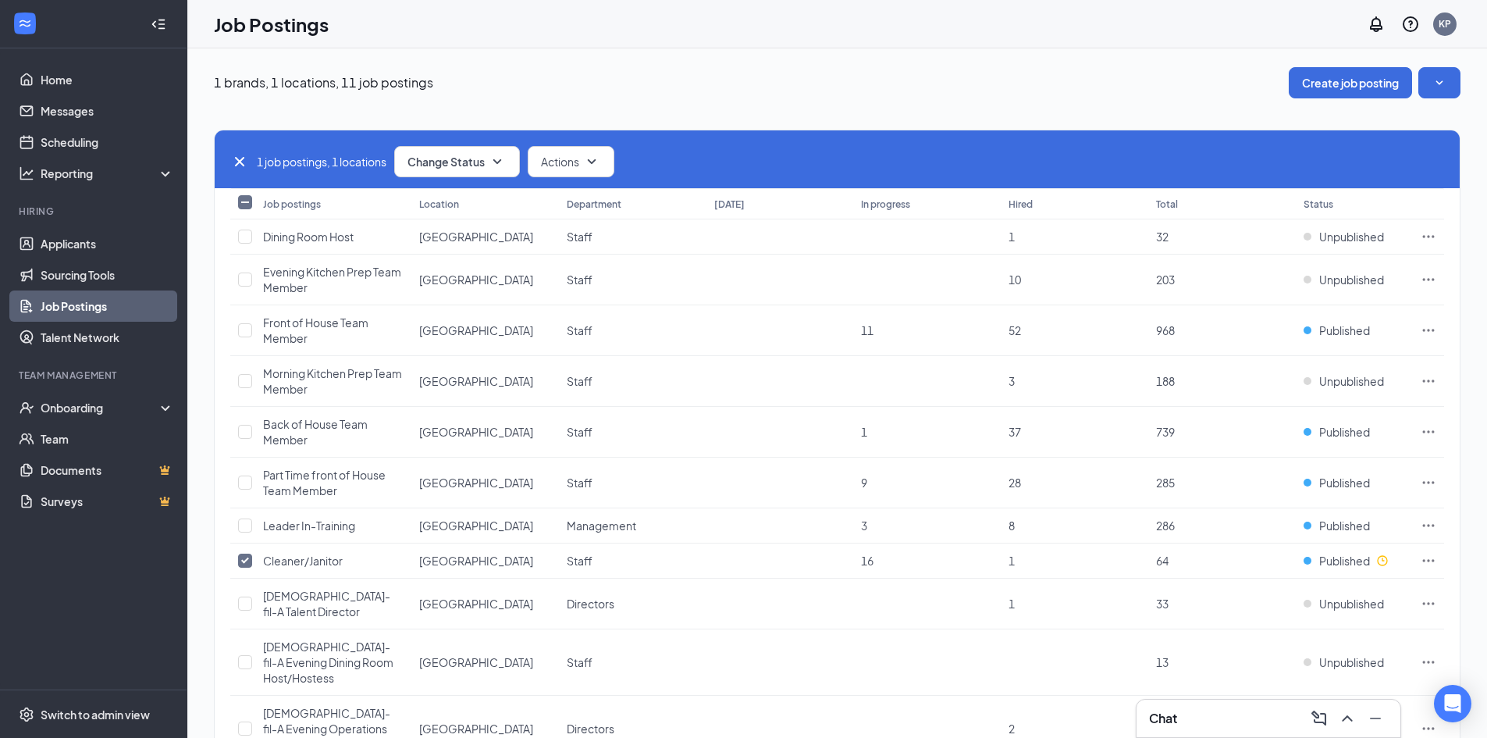
click at [840, 106] on div "1 job postings, 1 locations Change Status Actions Job postings Location Departm…" at bounding box center [837, 463] width 1246 height 731
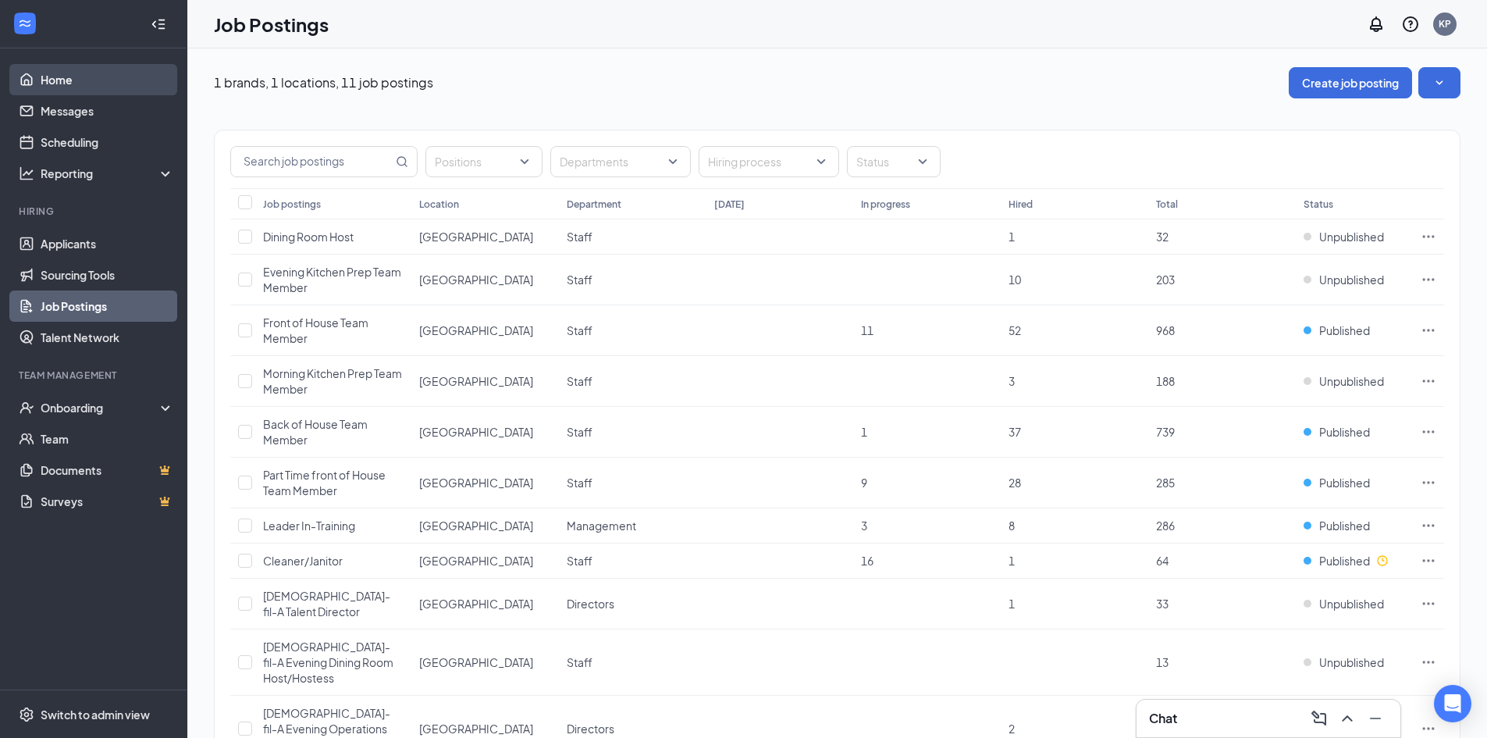
click at [93, 87] on link "Home" at bounding box center [107, 79] width 133 height 31
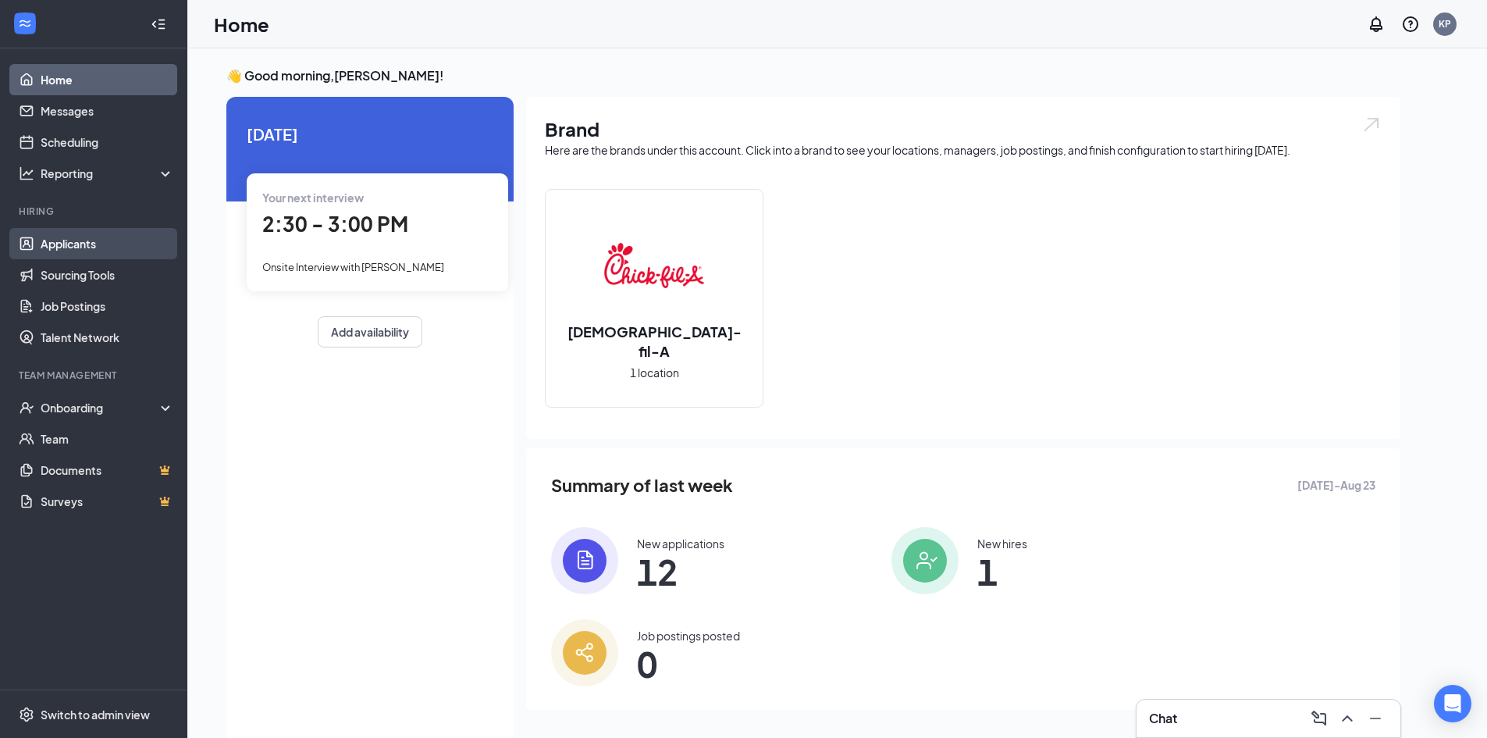
click at [87, 238] on link "Applicants" at bounding box center [107, 243] width 133 height 31
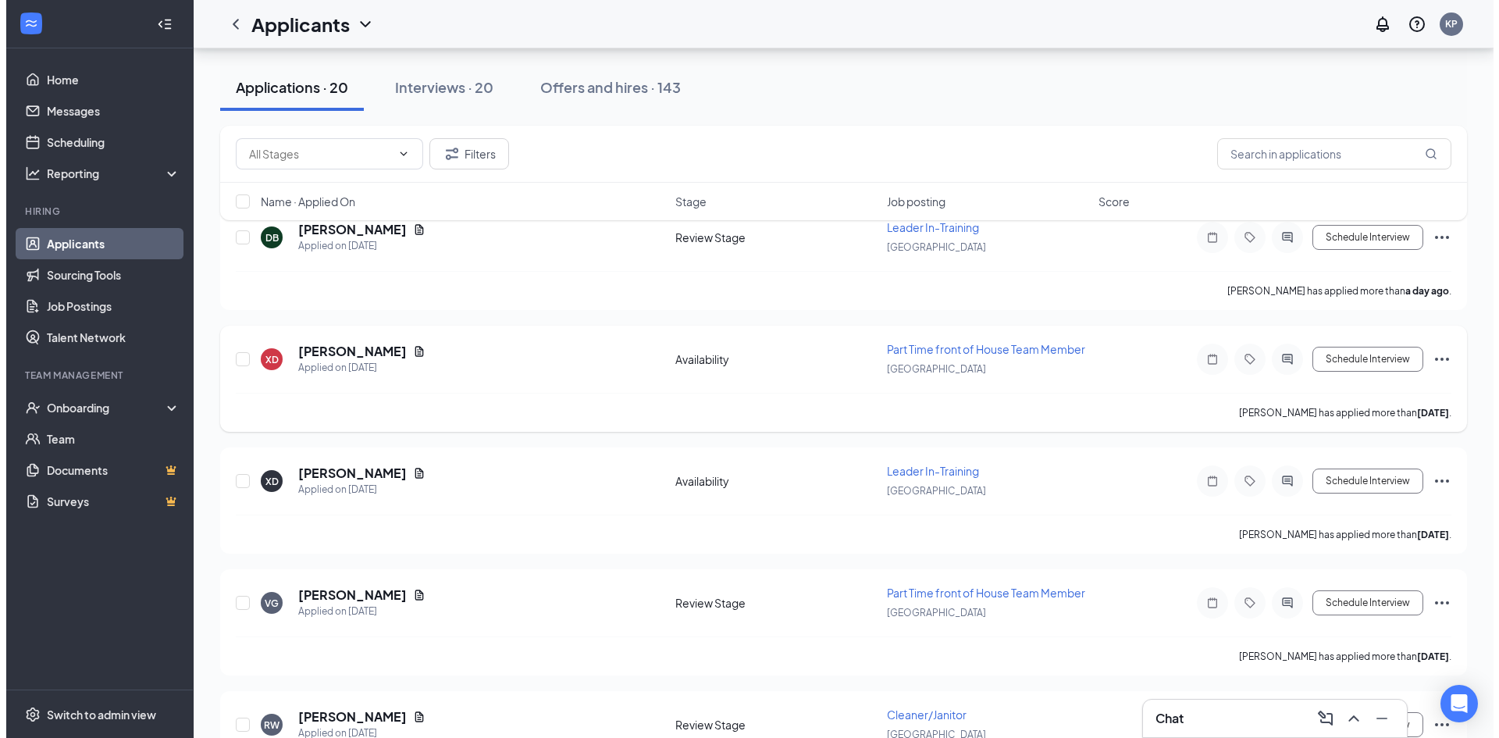
scroll to position [156, 0]
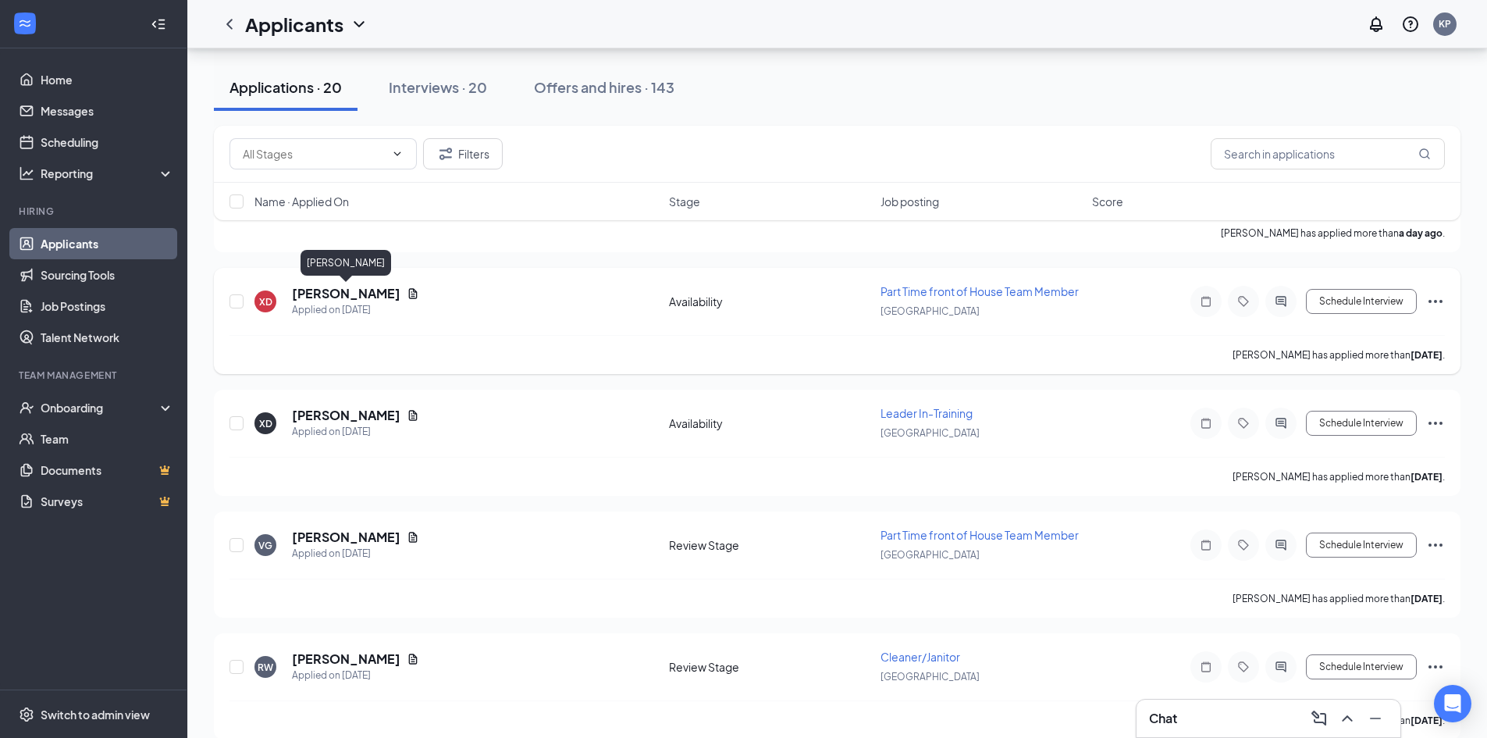
click at [373, 298] on h5 "[PERSON_NAME]" at bounding box center [346, 293] width 108 height 17
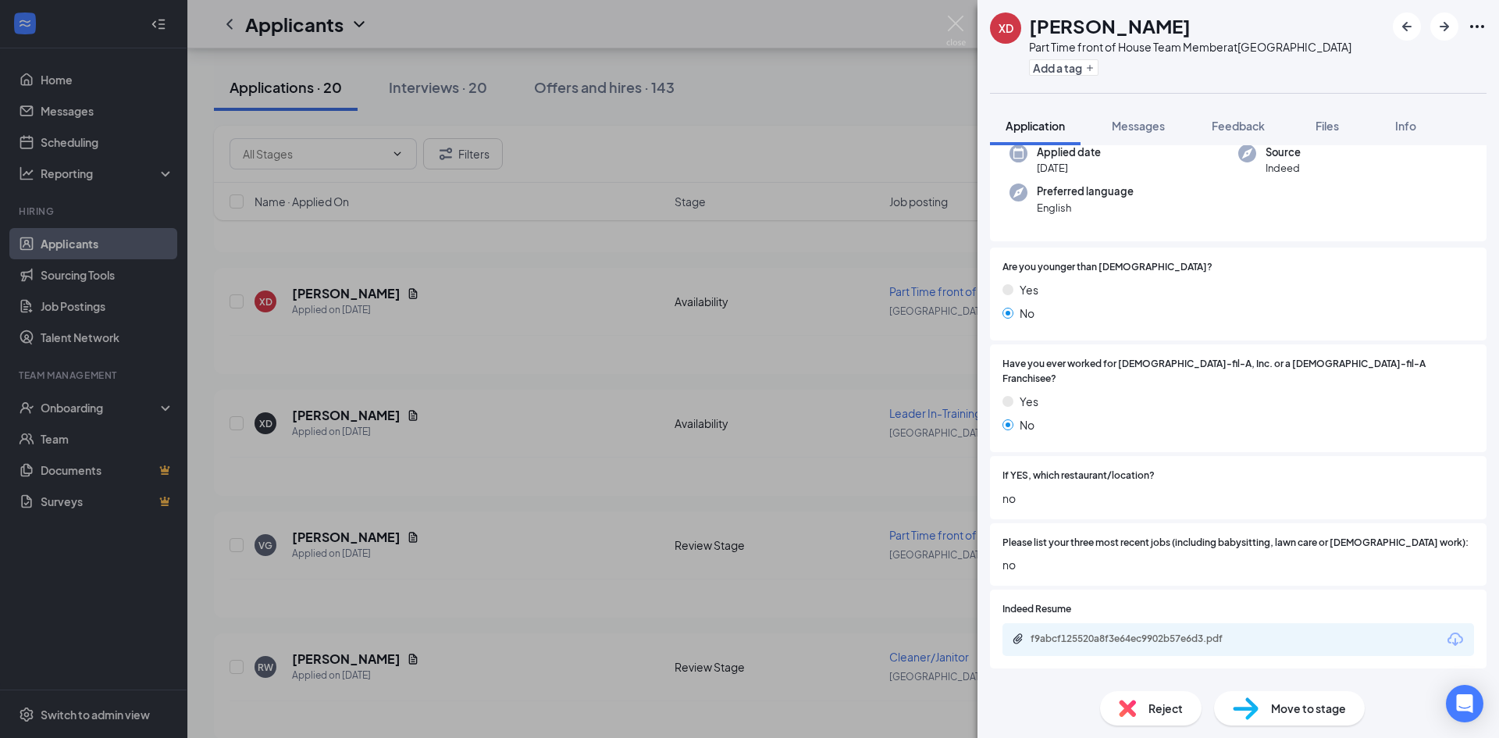
scroll to position [183, 0]
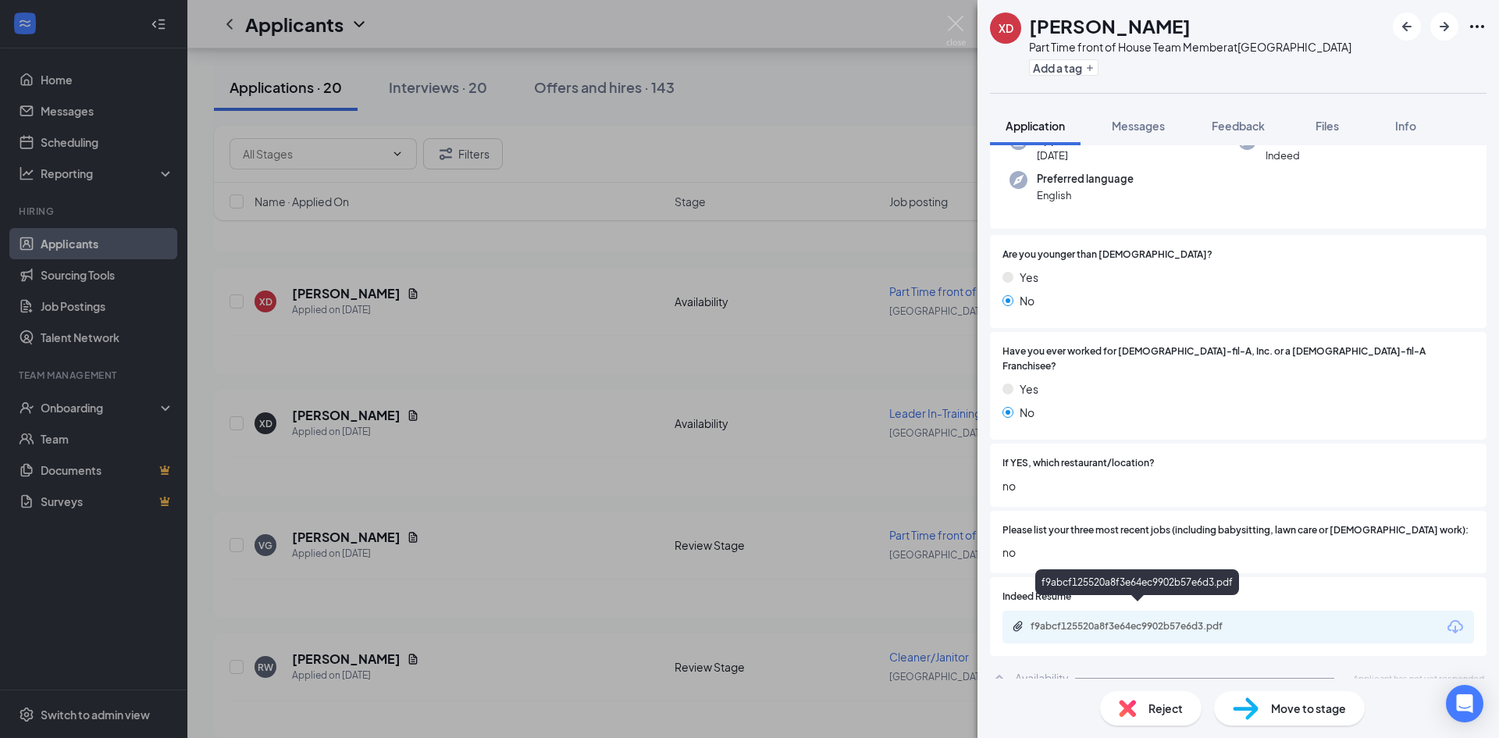
click at [1135, 620] on div "f9abcf125520a8f3e64ec9902b57e6d3.pdf" at bounding box center [1139, 626] width 219 height 12
click at [443, 418] on div "XD Xavier Donaldson Part Time front of House Team Member at Beaufort Add a tag …" at bounding box center [749, 369] width 1499 height 738
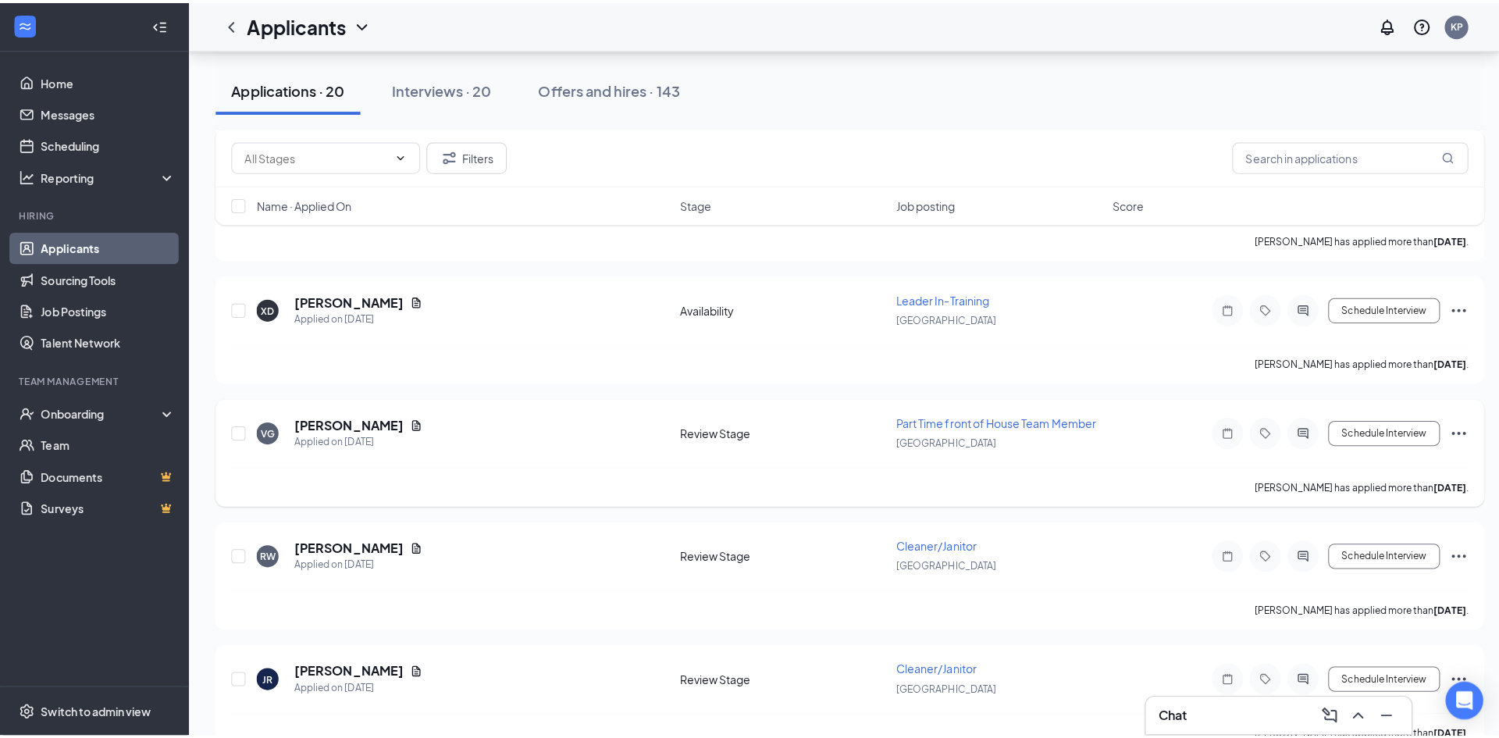
scroll to position [312, 0]
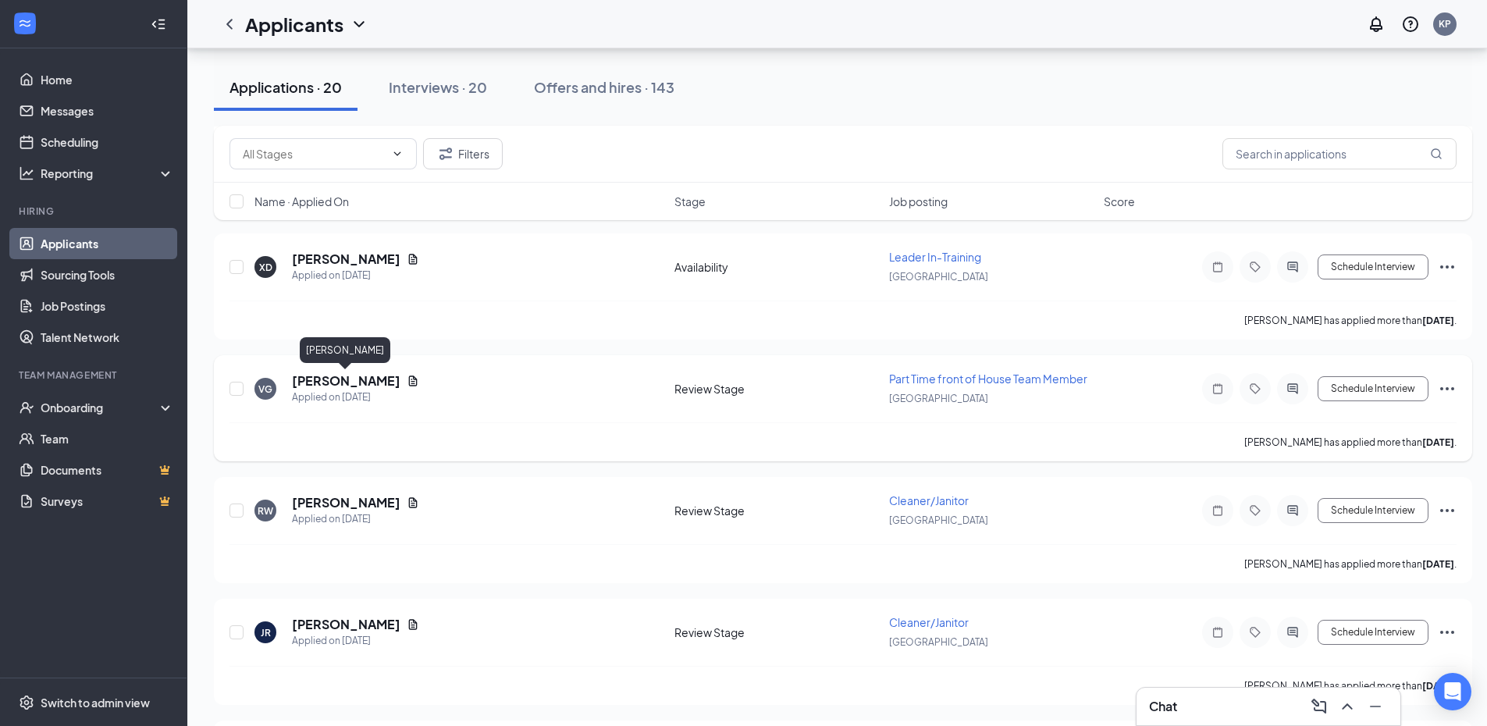
click at [344, 375] on h5 "[PERSON_NAME]" at bounding box center [346, 380] width 108 height 17
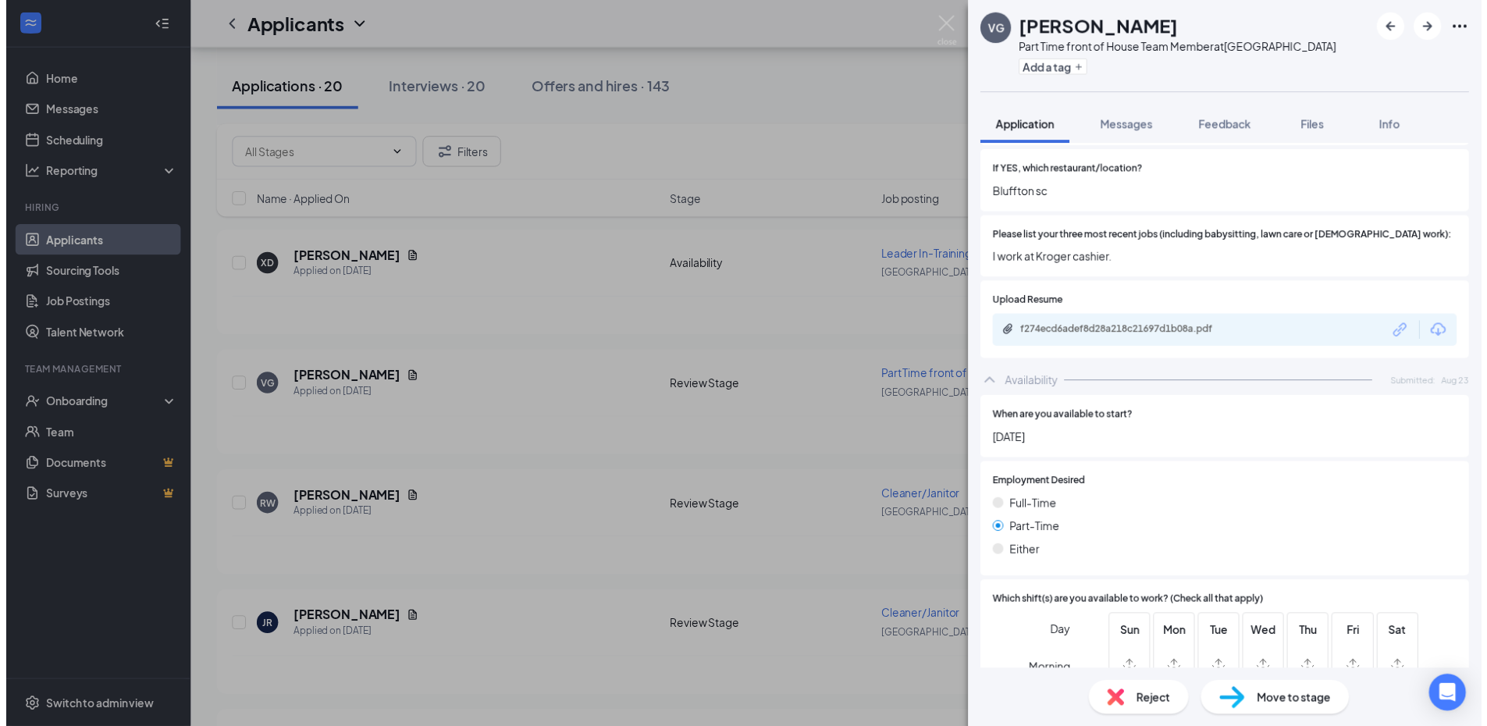
scroll to position [297, 0]
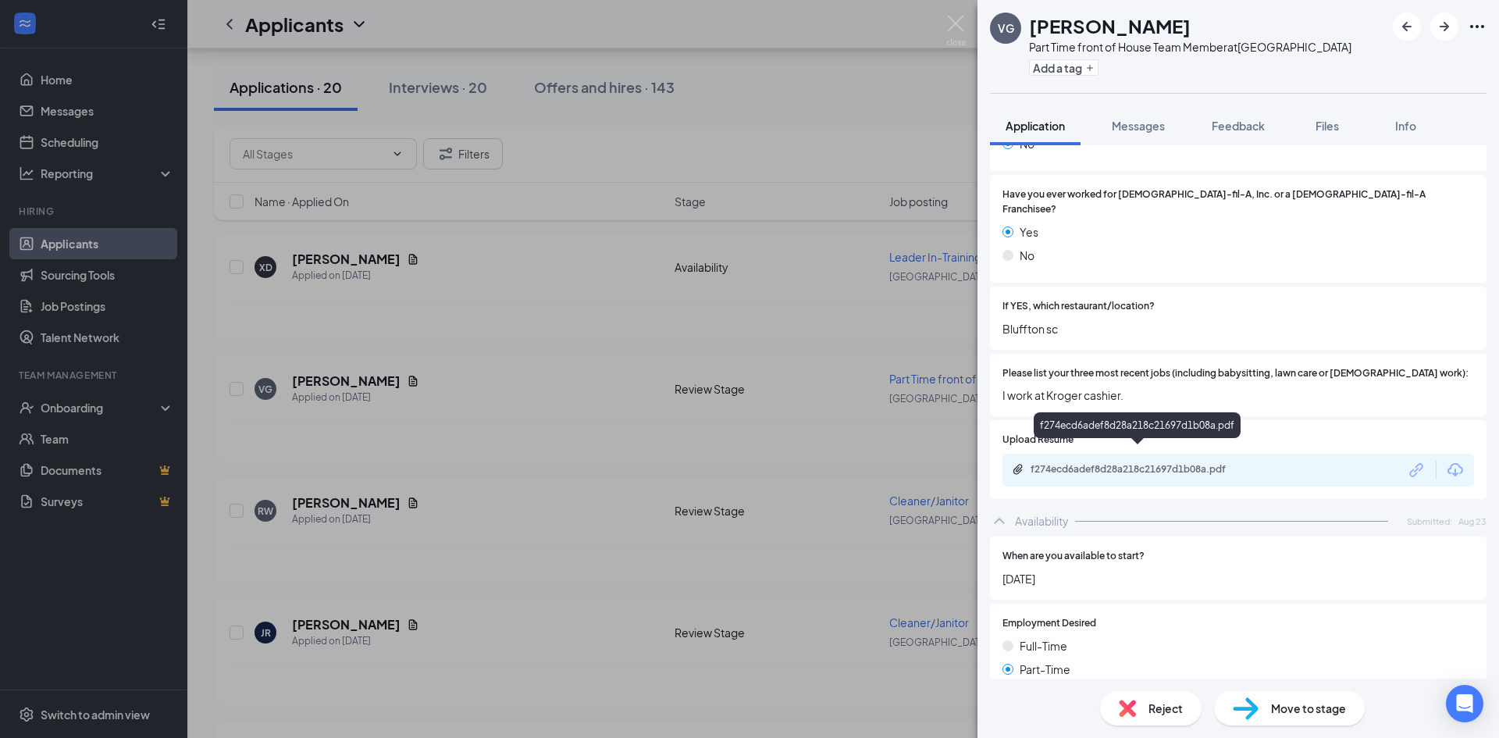
click at [1171, 463] on div "f274ecd6adef8d28a218c21697d1b08a.pdf" at bounding box center [1139, 469] width 219 height 12
click at [482, 444] on div "VG [PERSON_NAME] Part Time front of House Team Member at Beaufort Add a tag App…" at bounding box center [749, 369] width 1499 height 738
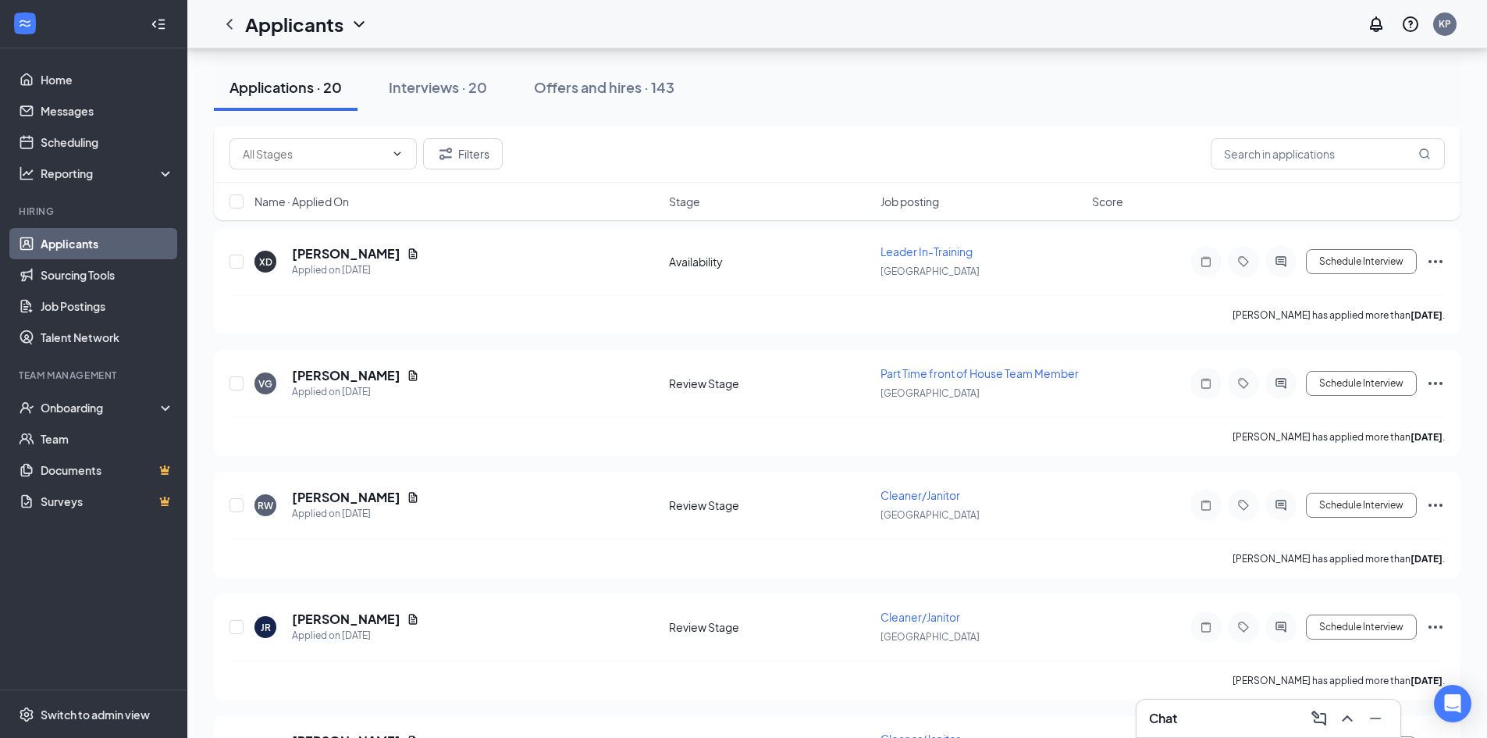
scroll to position [390, 0]
